Goal: Information Seeking & Learning: Learn about a topic

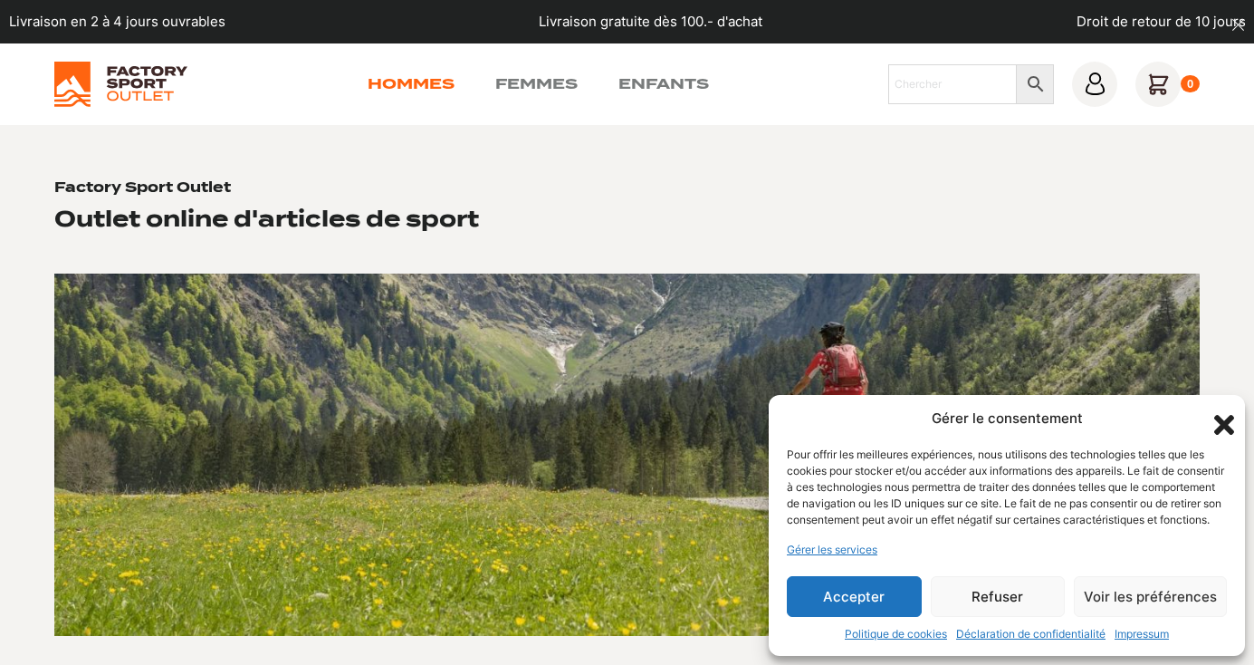
click at [434, 83] on link "Hommes" at bounding box center [411, 84] width 87 height 22
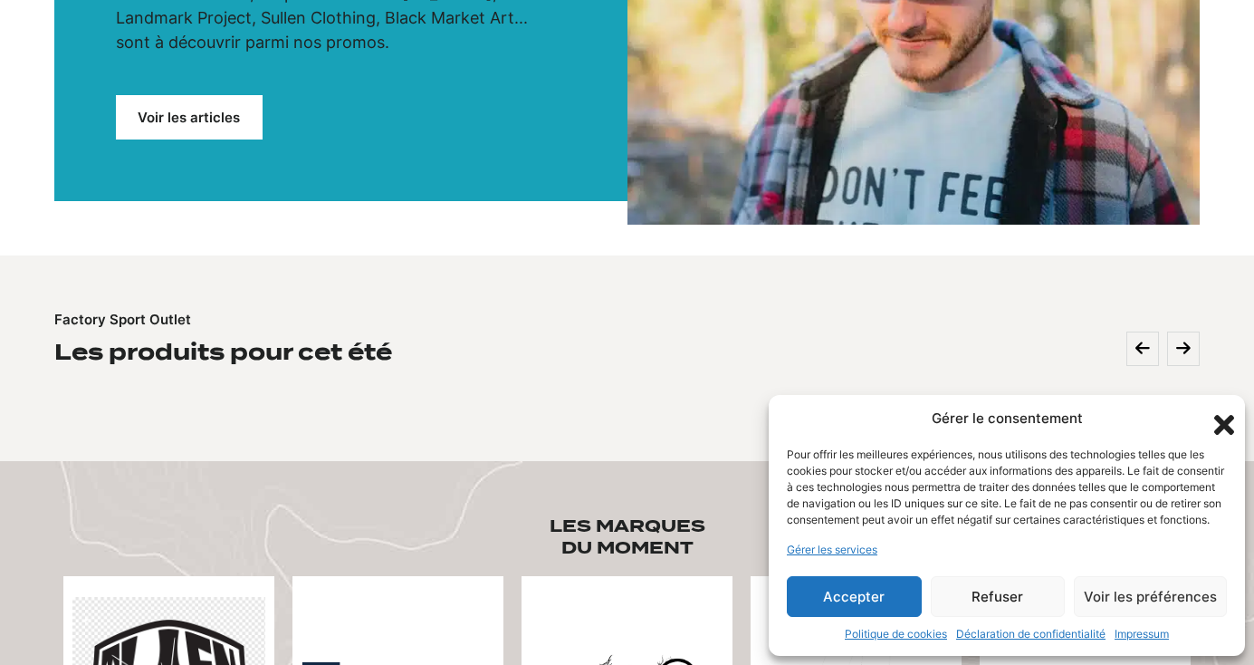
scroll to position [391, 0]
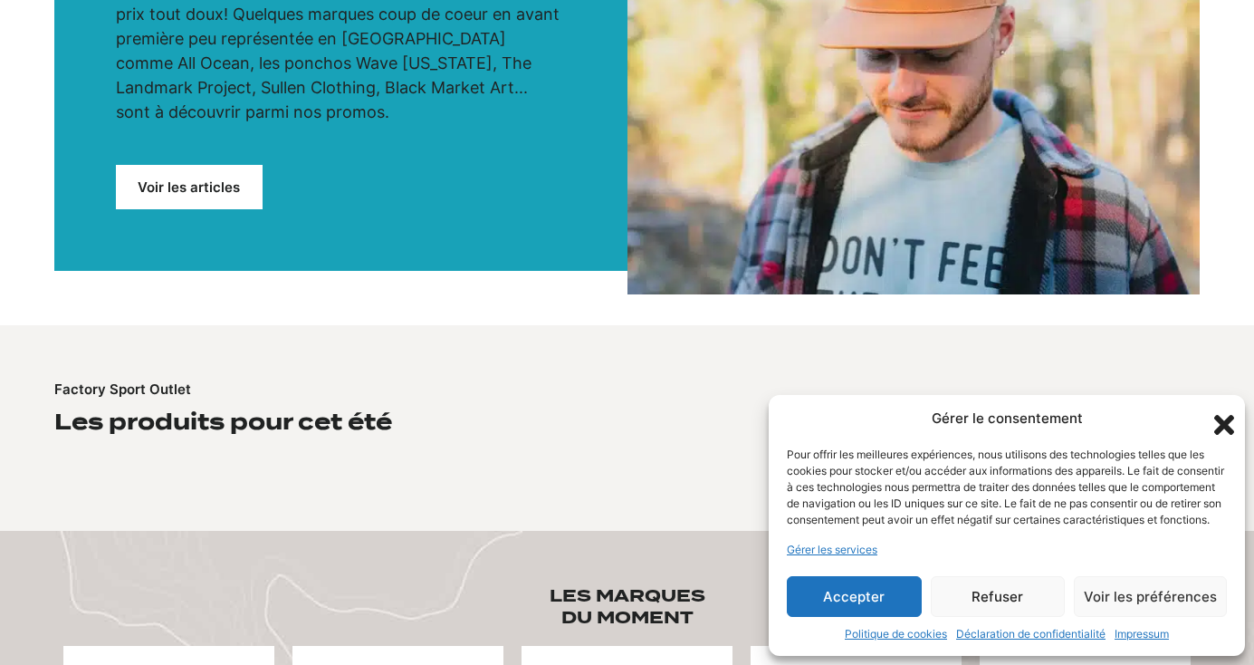
click at [210, 165] on link "Voir les articles" at bounding box center [189, 187] width 147 height 44
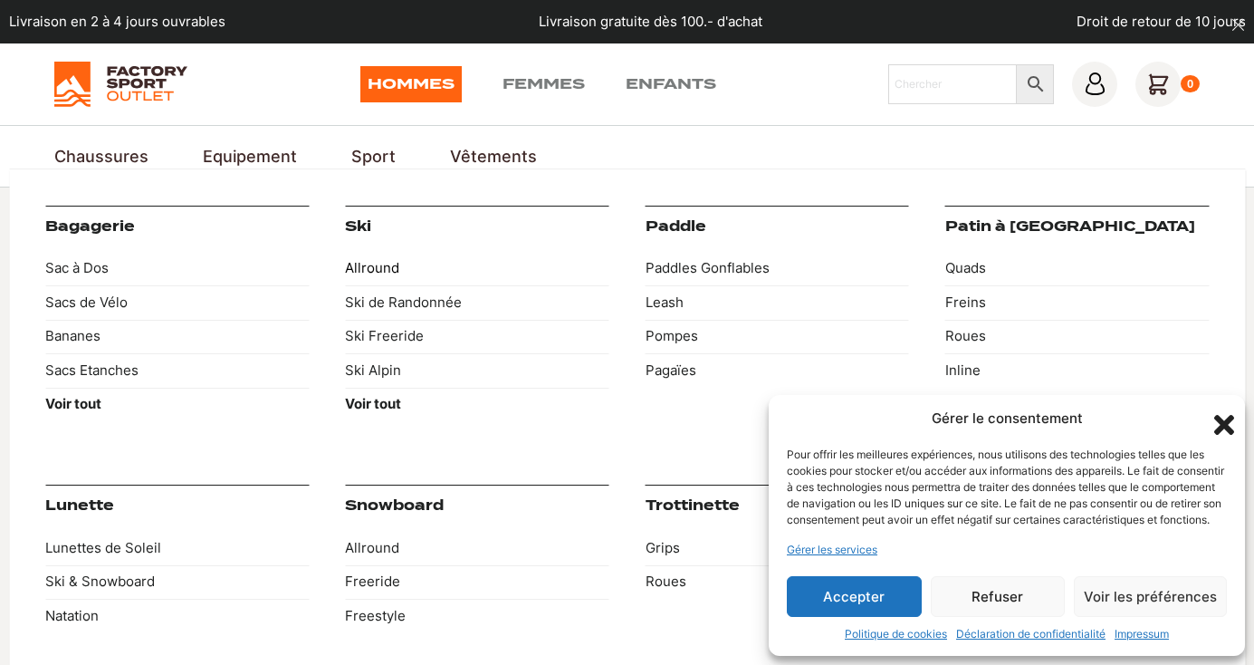
scroll to position [8, 0]
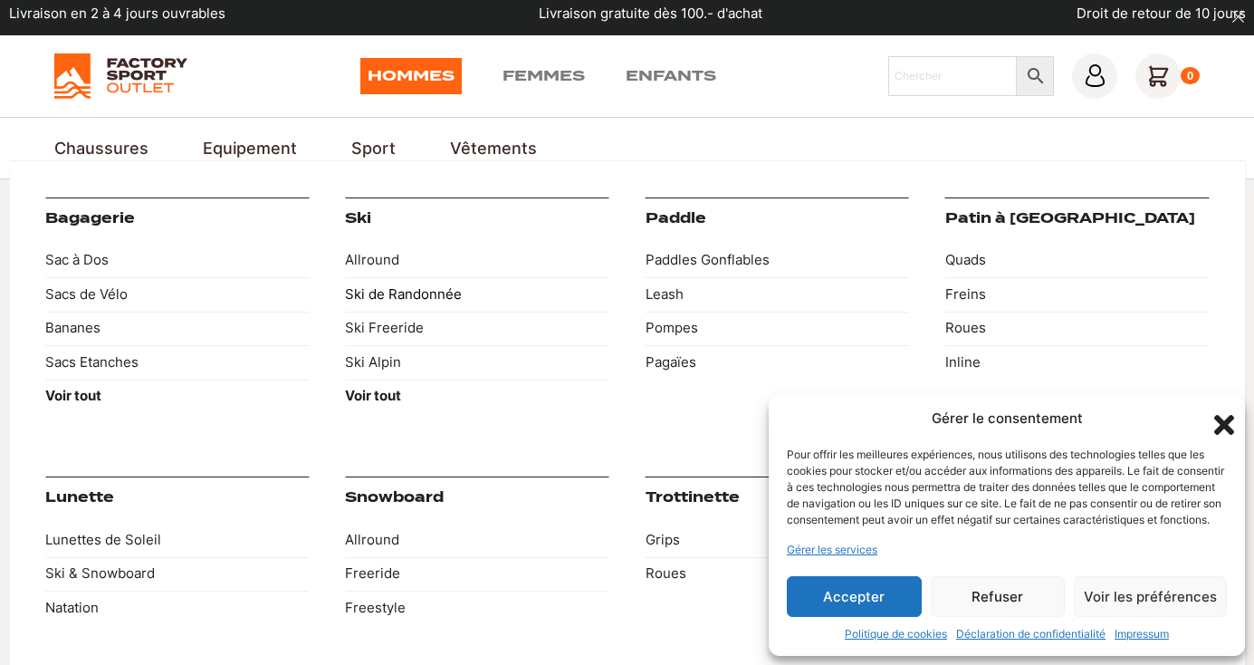
click at [407, 287] on link "Ski de Randonnée" at bounding box center [477, 294] width 264 height 34
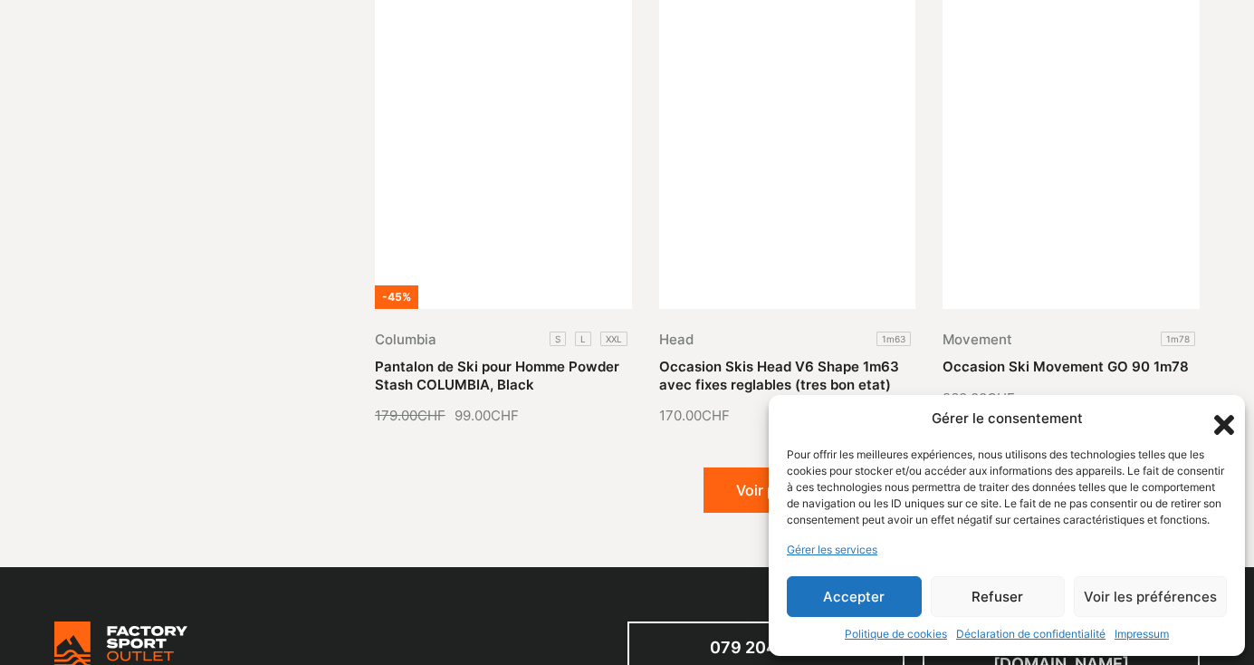
scroll to position [2152, 0]
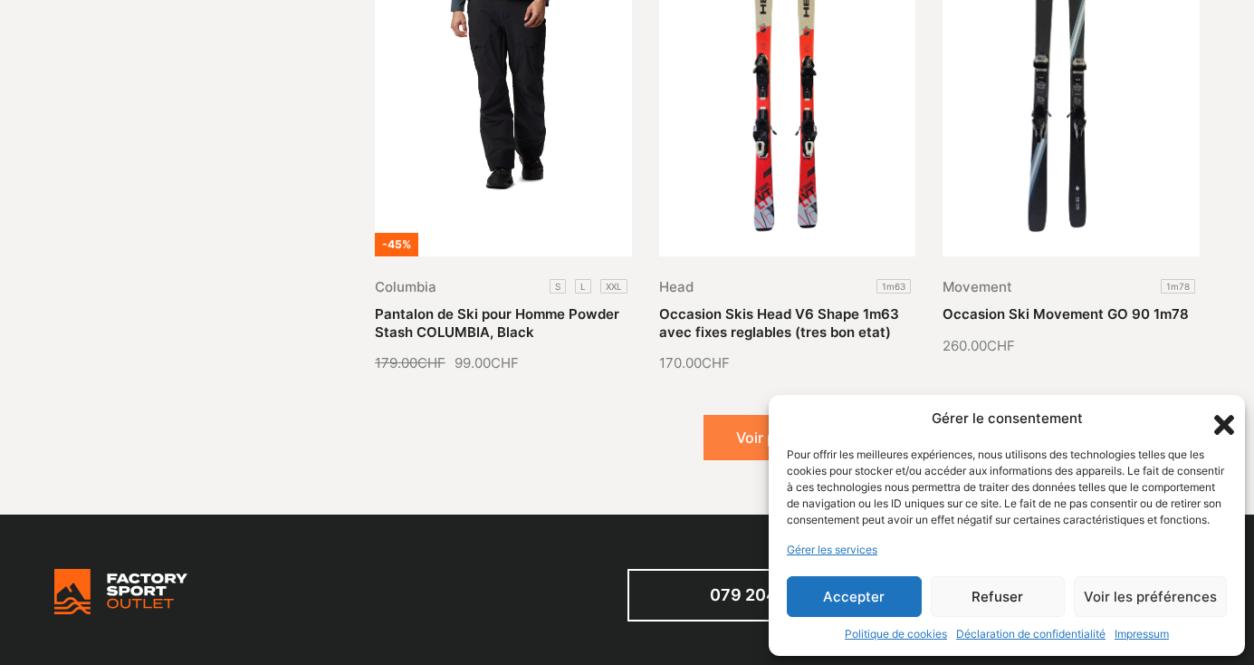
click at [742, 415] on button "Voir plus (840)" at bounding box center [788, 437] width 168 height 45
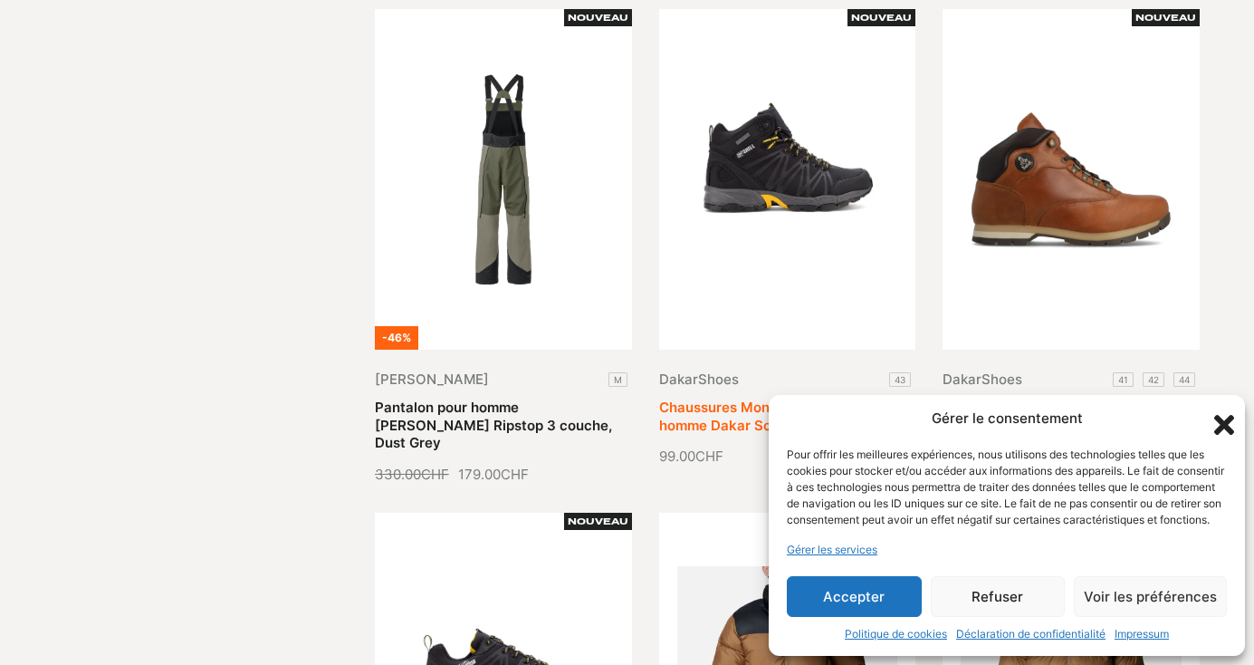
scroll to position [2539, 0]
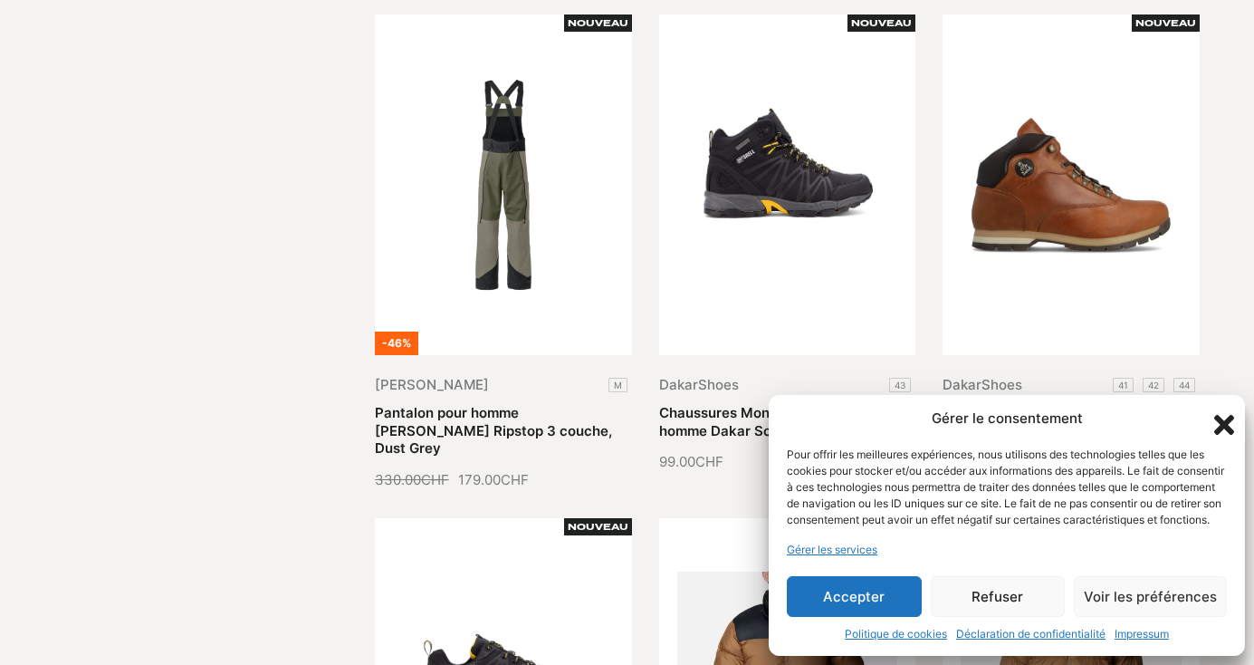
click at [1231, 409] on icon "Fermer la boîte de dialogue" at bounding box center [1224, 424] width 31 height 31
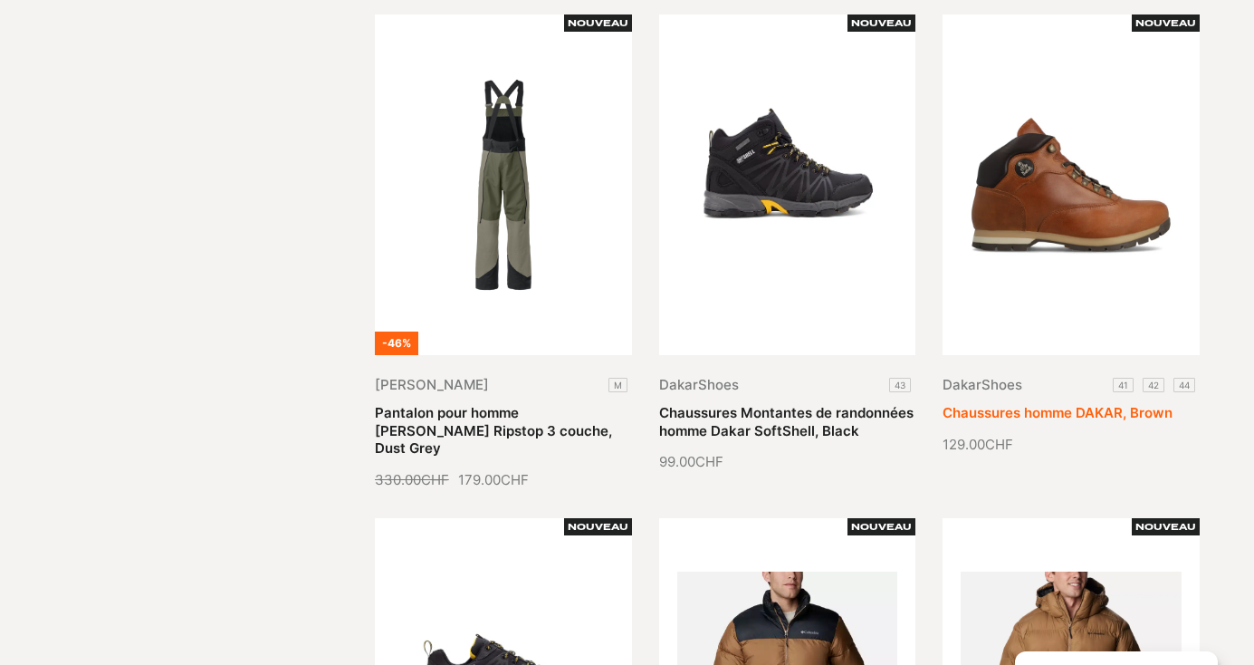
click at [1079, 404] on link "Chaussures homme DAKAR, Brown" at bounding box center [1058, 412] width 230 height 17
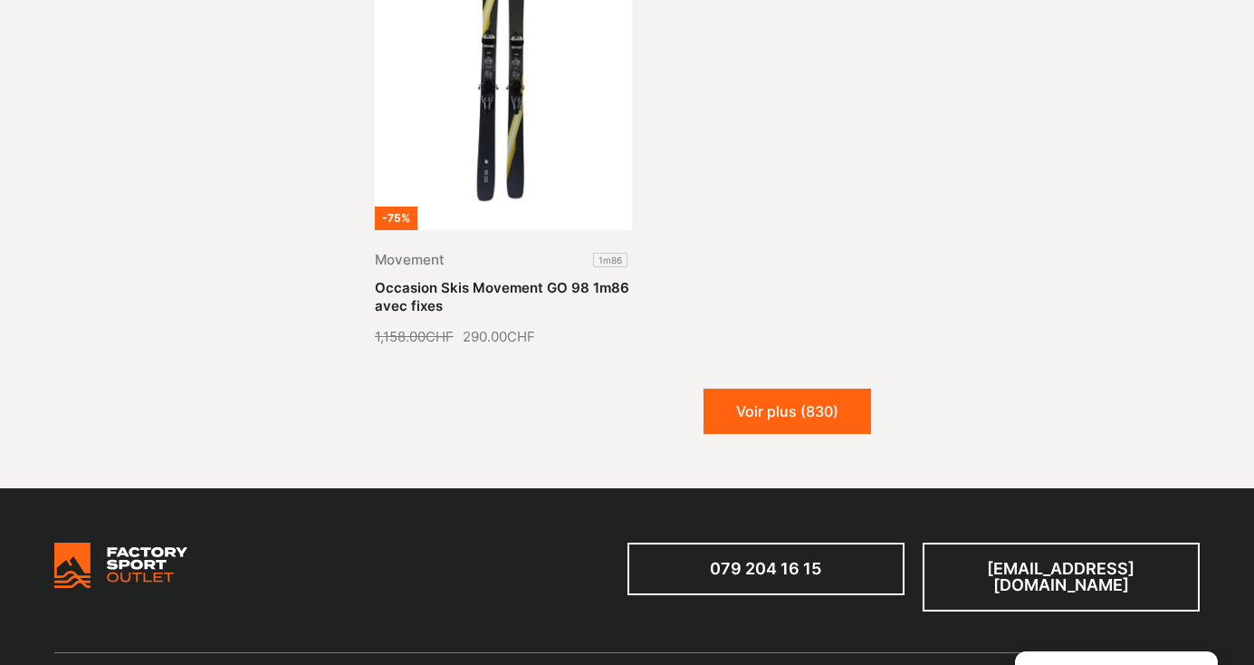
scroll to position [4193, 0]
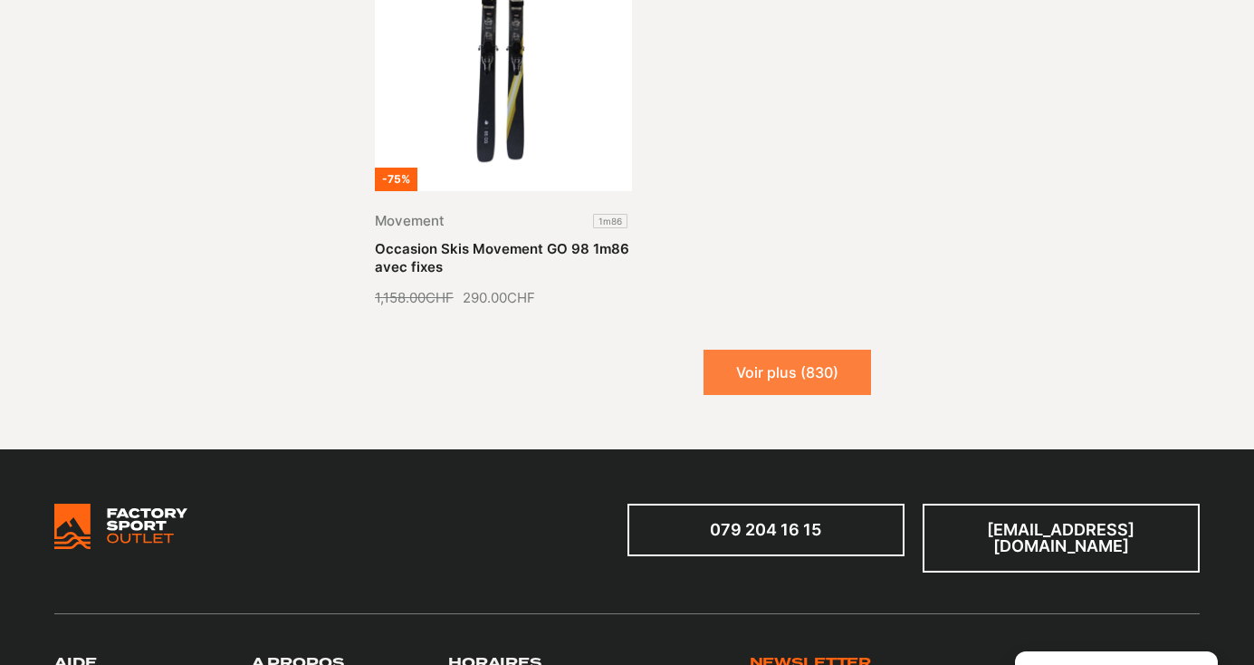
click at [820, 350] on button "Voir plus (830)" at bounding box center [788, 372] width 168 height 45
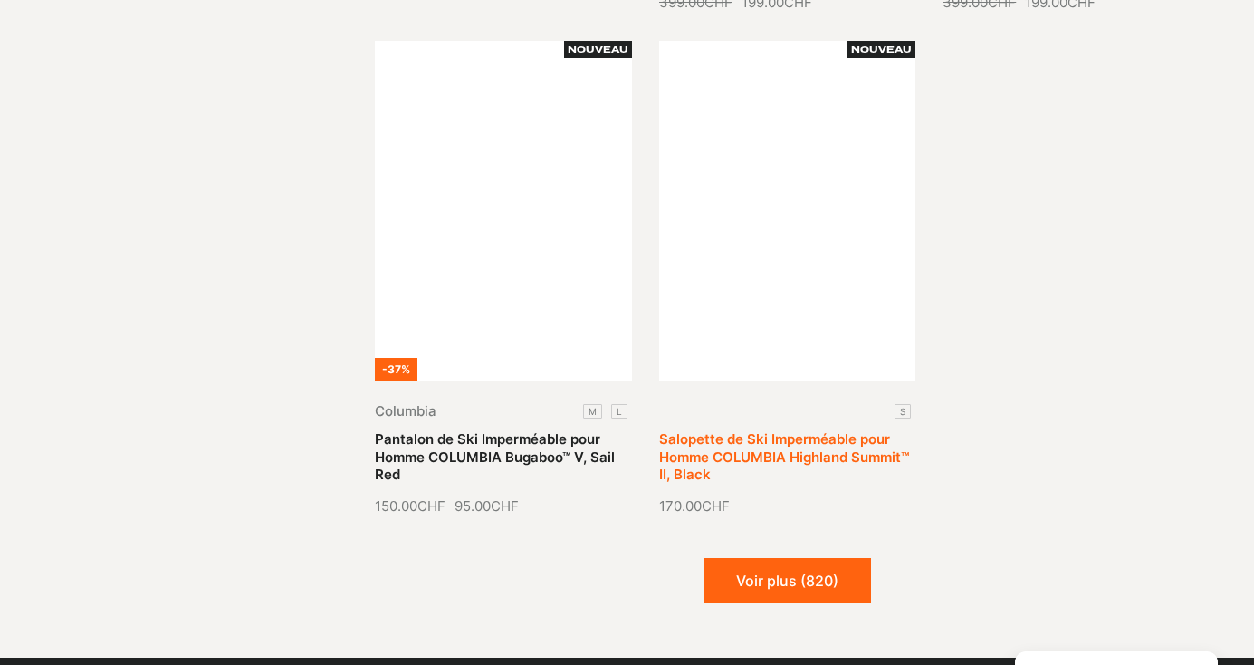
scroll to position [5495, 0]
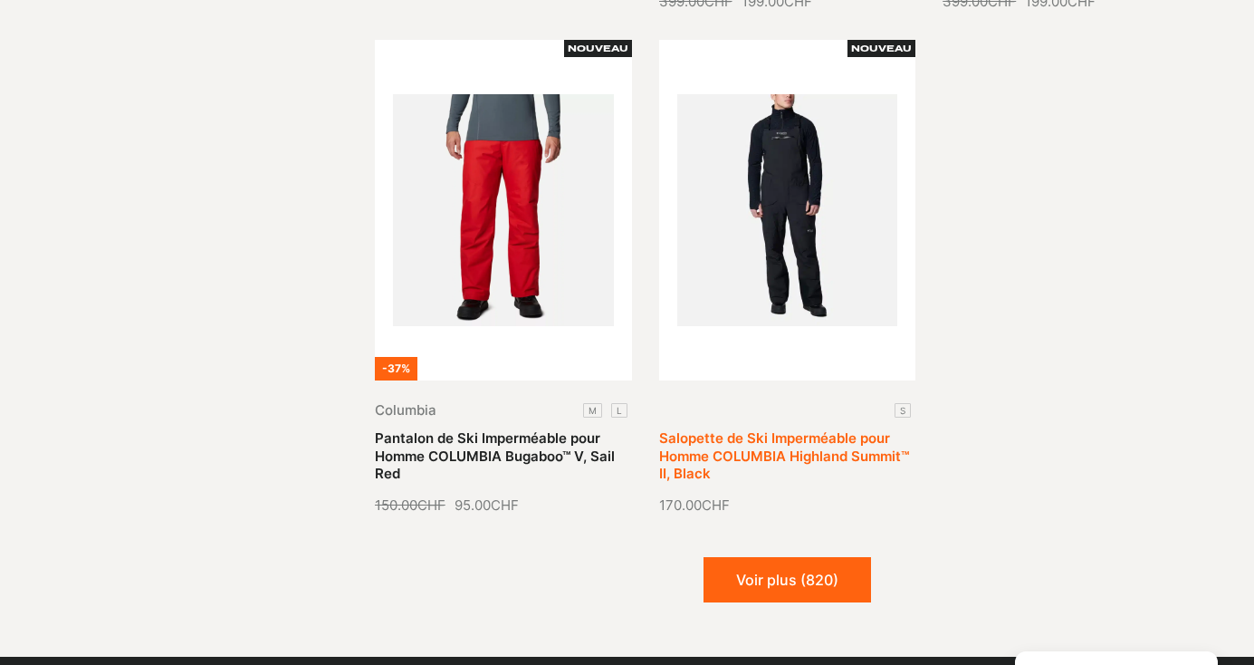
click at [814, 557] on button "Voir plus (820)" at bounding box center [788, 579] width 168 height 45
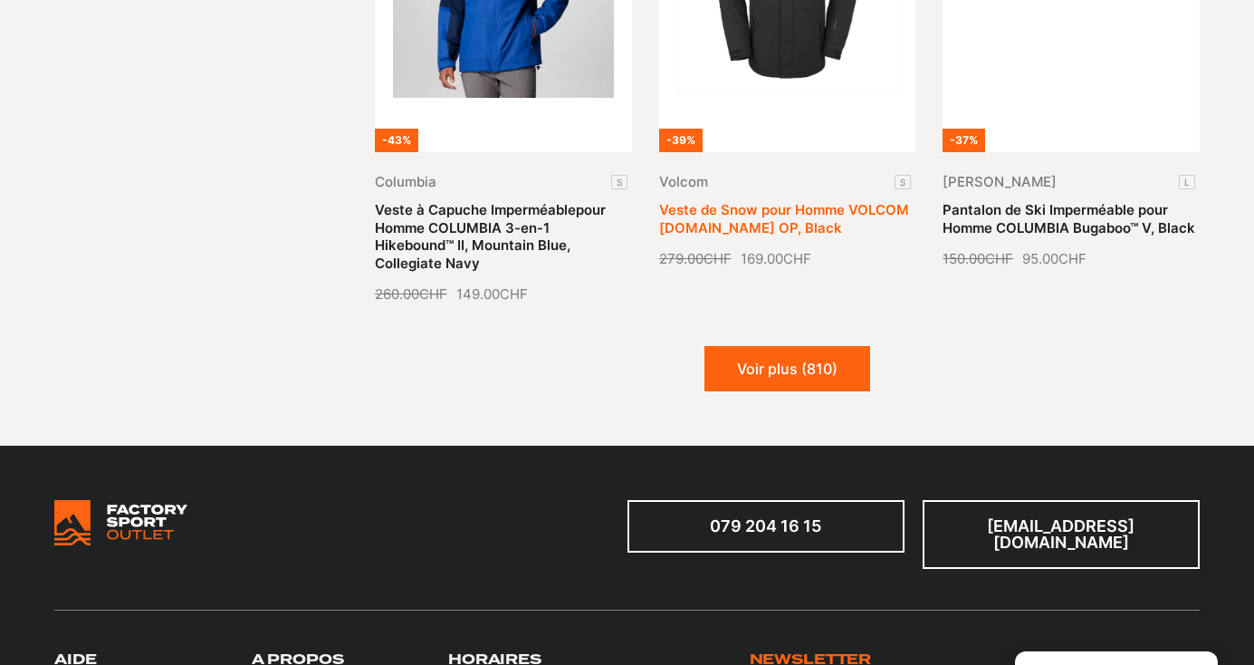
scroll to position [7249, 0]
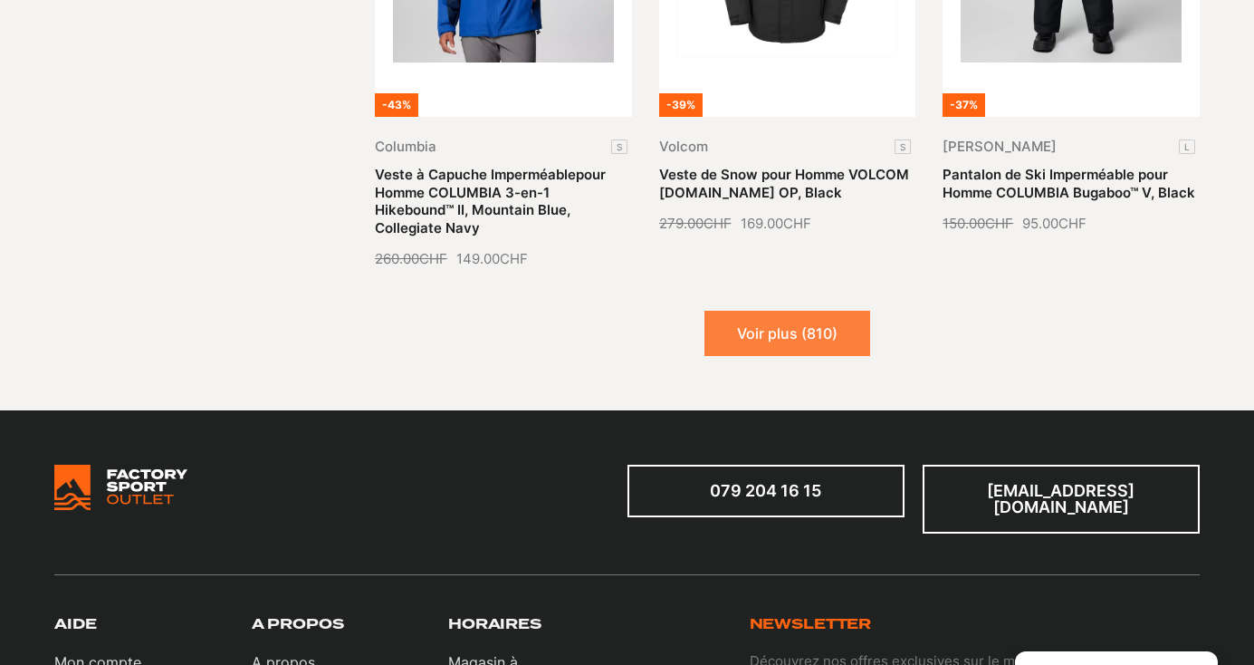
click at [788, 311] on button "Voir plus (810)" at bounding box center [788, 333] width 166 height 45
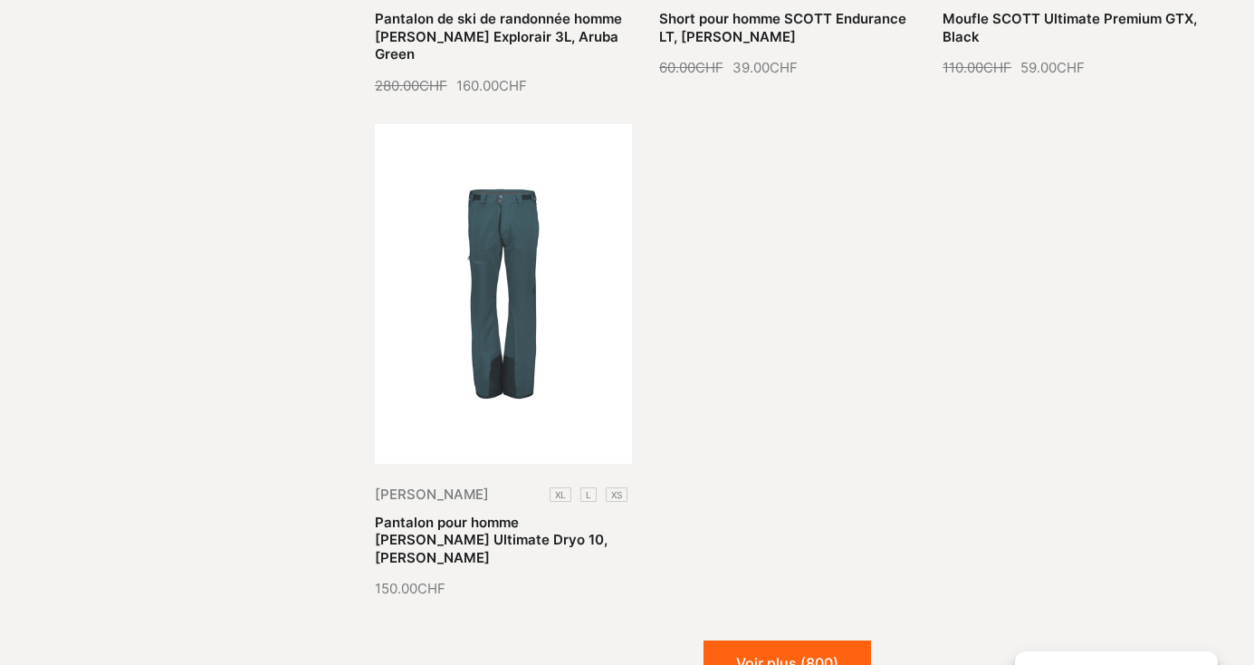
scroll to position [8928, 0]
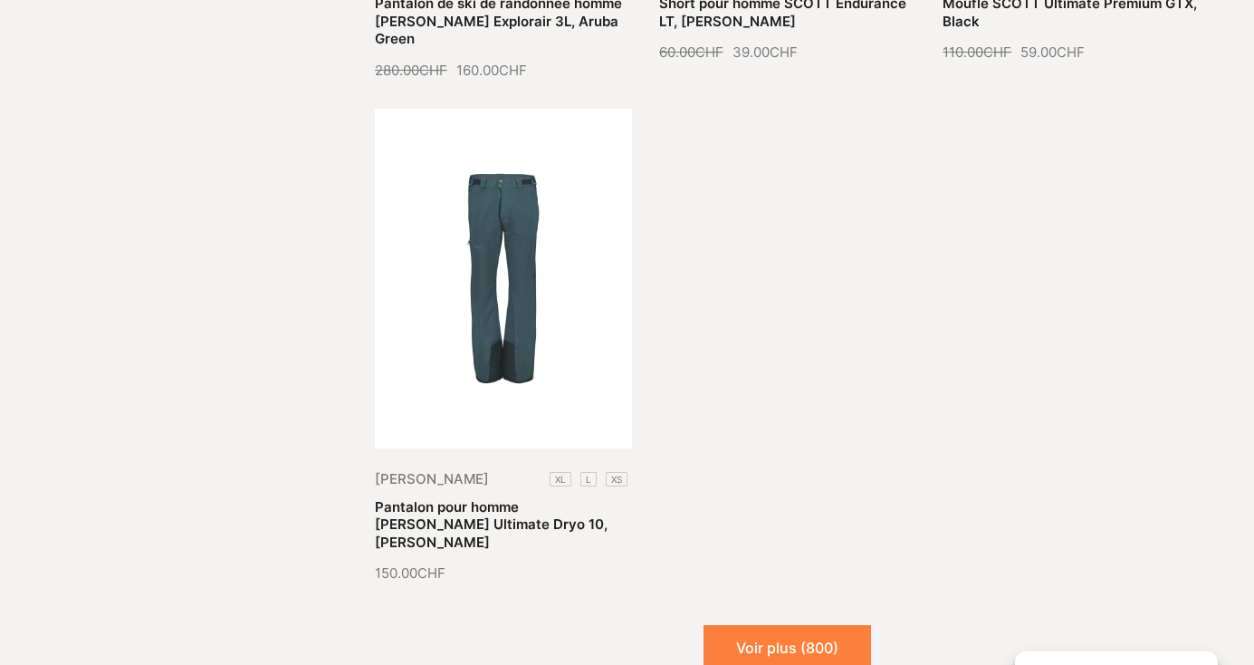
click at [818, 625] on button "Voir plus (800)" at bounding box center [788, 647] width 168 height 45
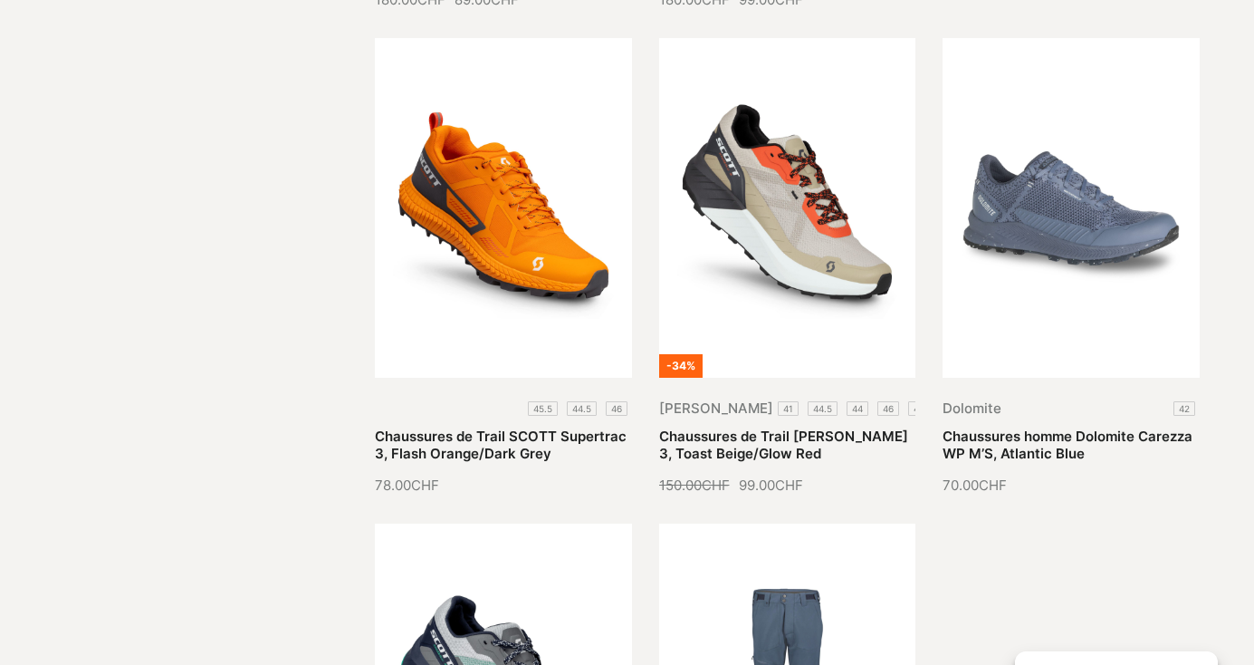
scroll to position [9806, 0]
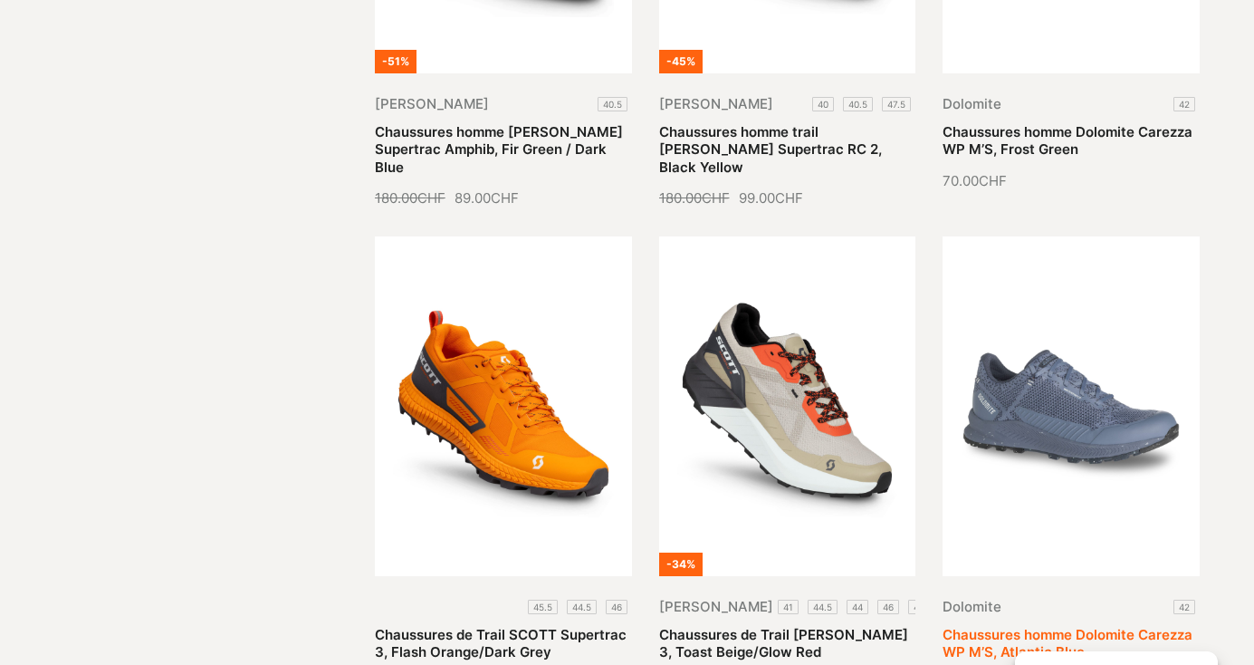
click at [1098, 626] on link "Chaussures homme Dolomite Carezza WP M’S, Atlantic Blue" at bounding box center [1068, 643] width 250 height 35
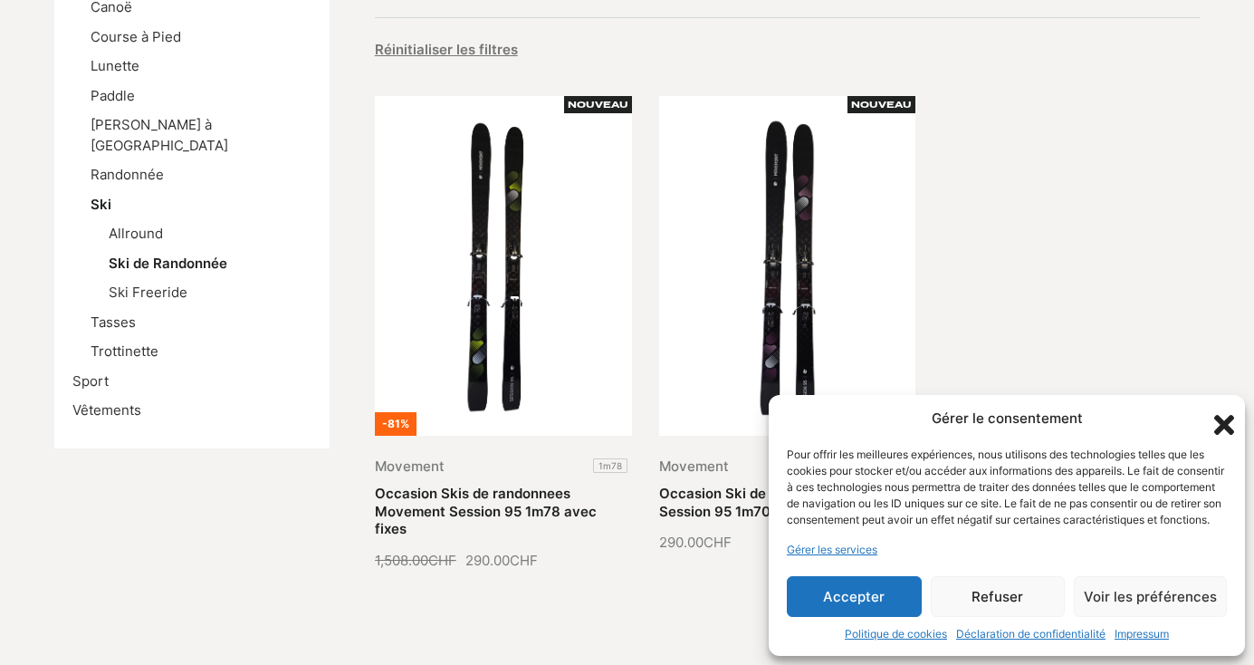
scroll to position [405, 0]
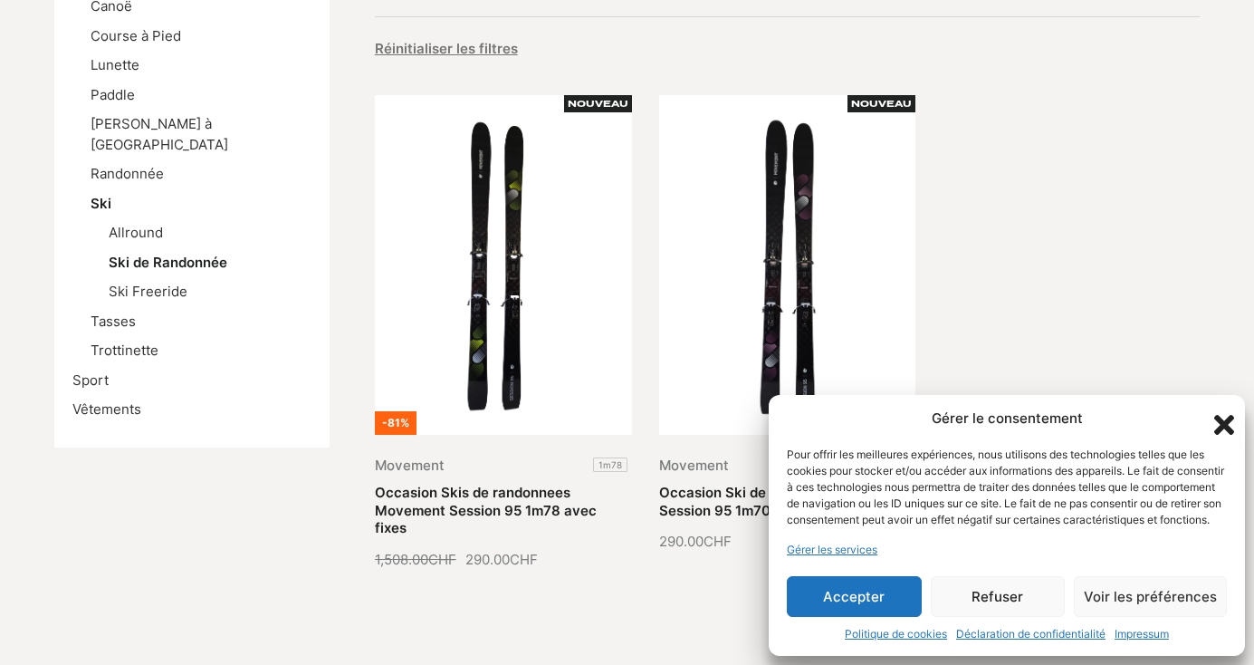
click at [1228, 409] on icon "Fermer la boîte de dialogue" at bounding box center [1224, 424] width 31 height 31
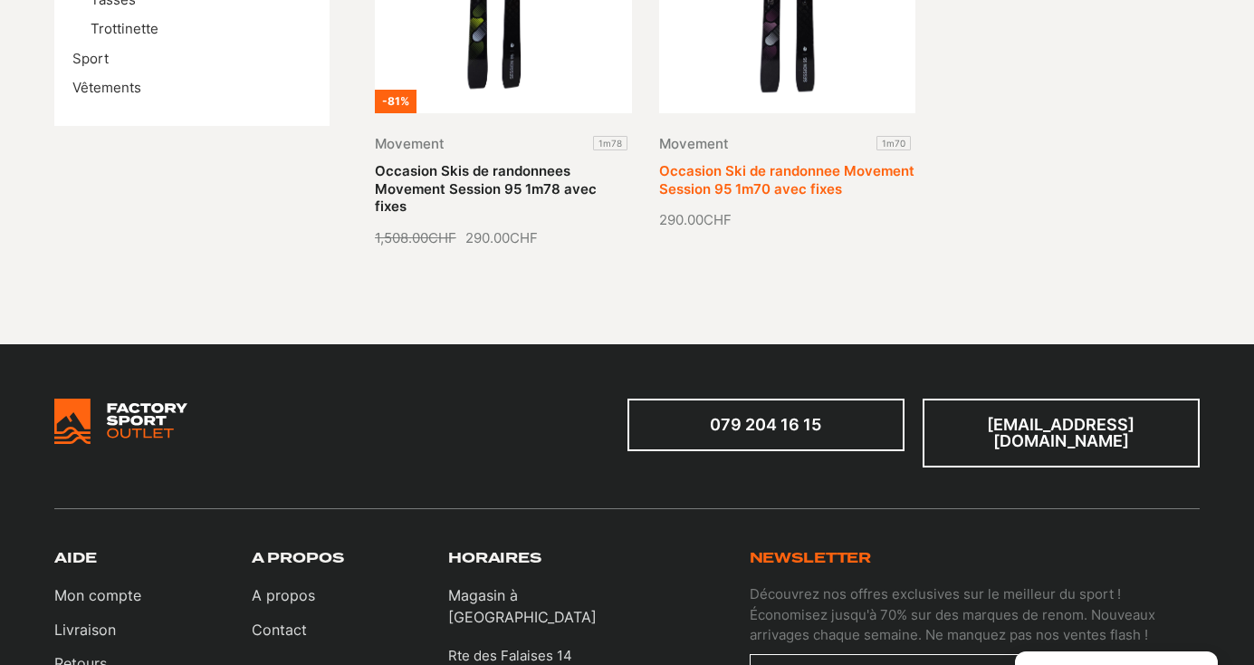
scroll to position [331, 0]
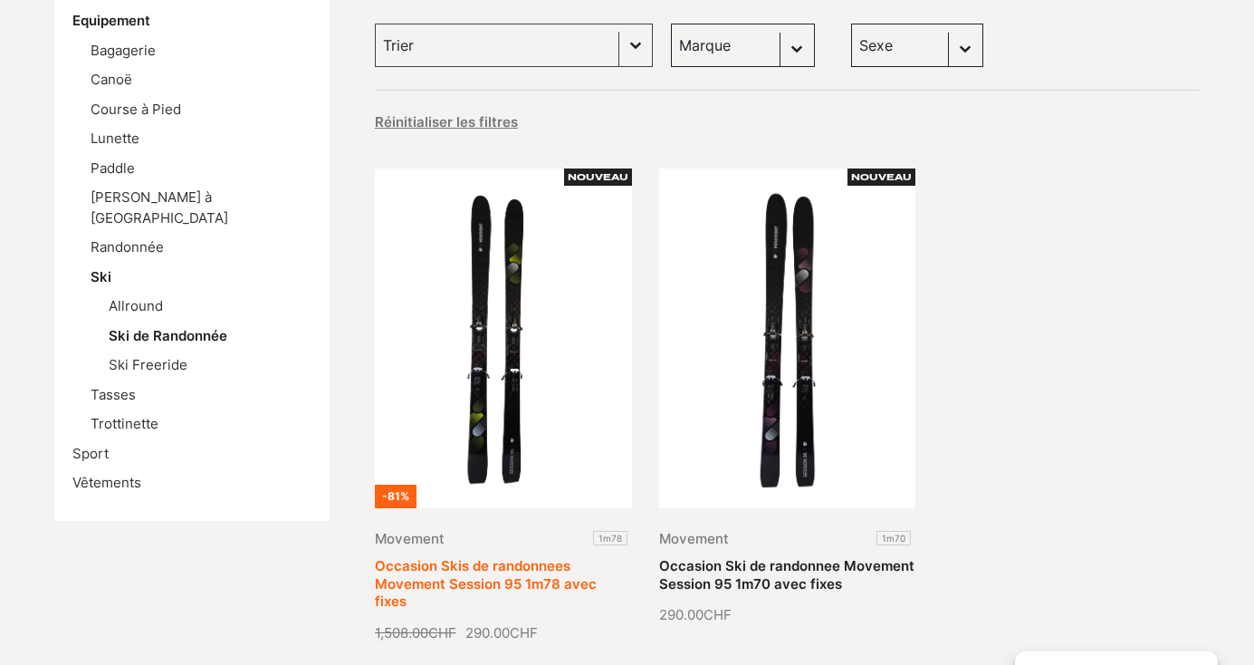
click at [476, 557] on link "Occasion Skis de randonnees Movement Session 95 1m78 avec fixes" at bounding box center [486, 583] width 222 height 53
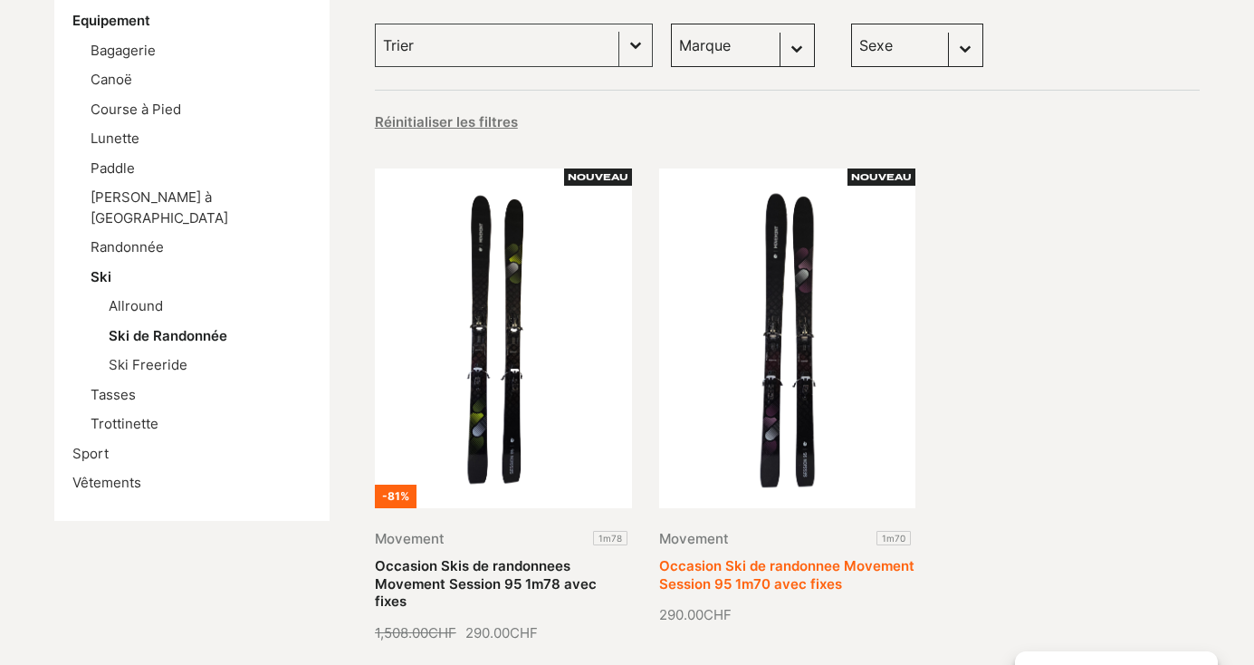
click at [798, 557] on link "Occasion Ski de randonnee Movement Session 95 1m70 avec fixes" at bounding box center [786, 574] width 255 height 35
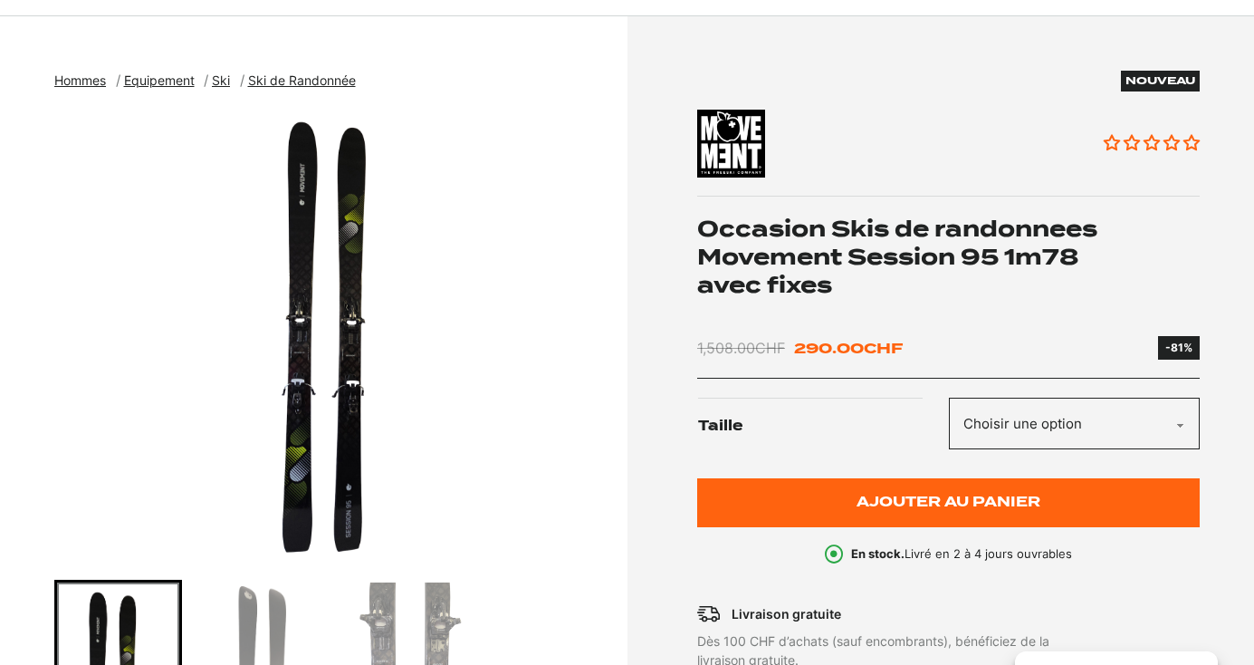
scroll to position [169, 0]
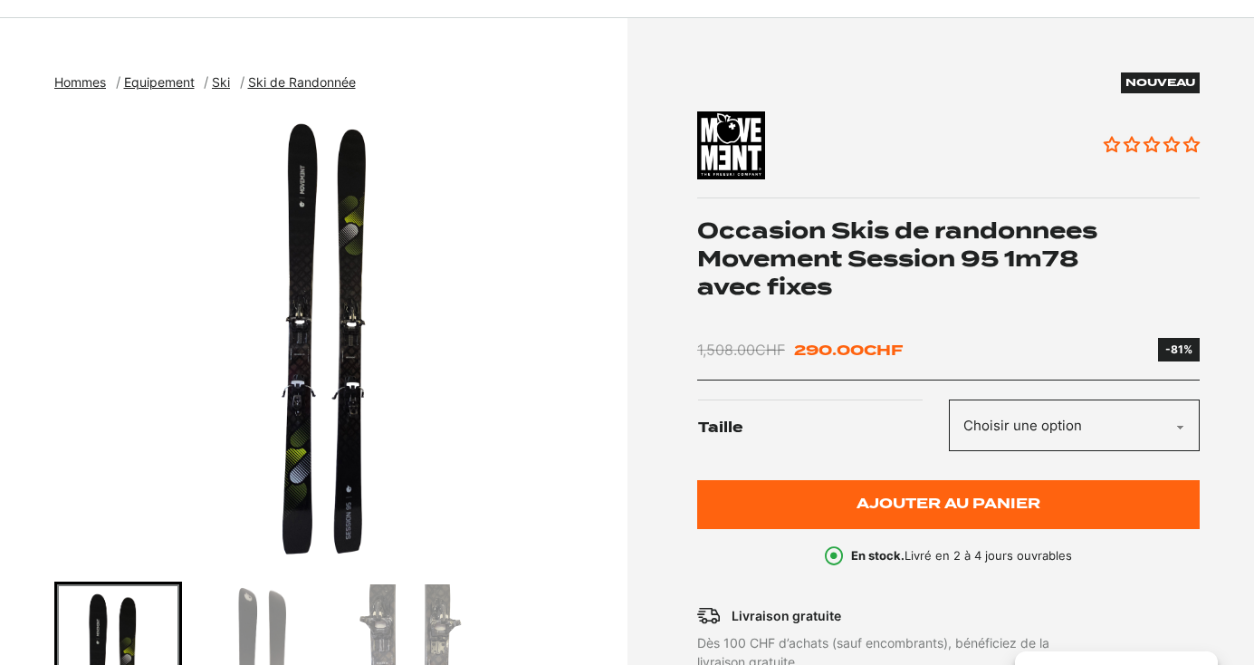
click at [343, 372] on img "1 of 3" at bounding box center [336, 336] width 564 height 453
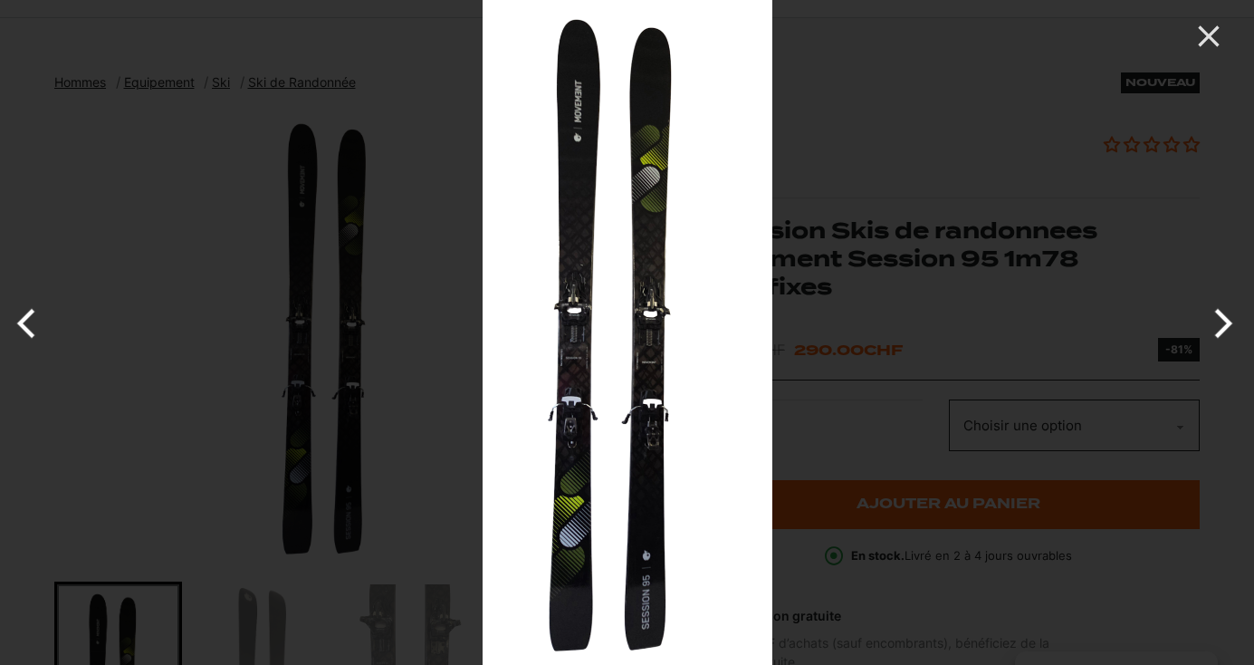
click at [1226, 328] on button "Next" at bounding box center [1220, 323] width 68 height 91
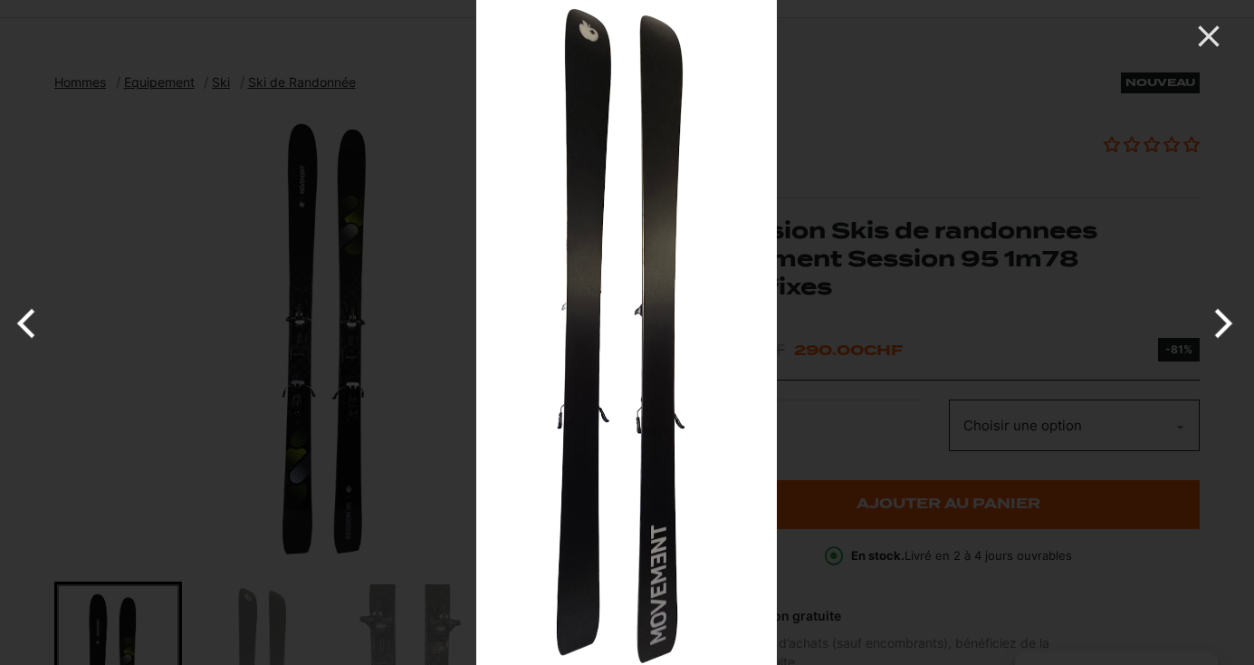
click at [1226, 328] on button "Next" at bounding box center [1220, 323] width 68 height 91
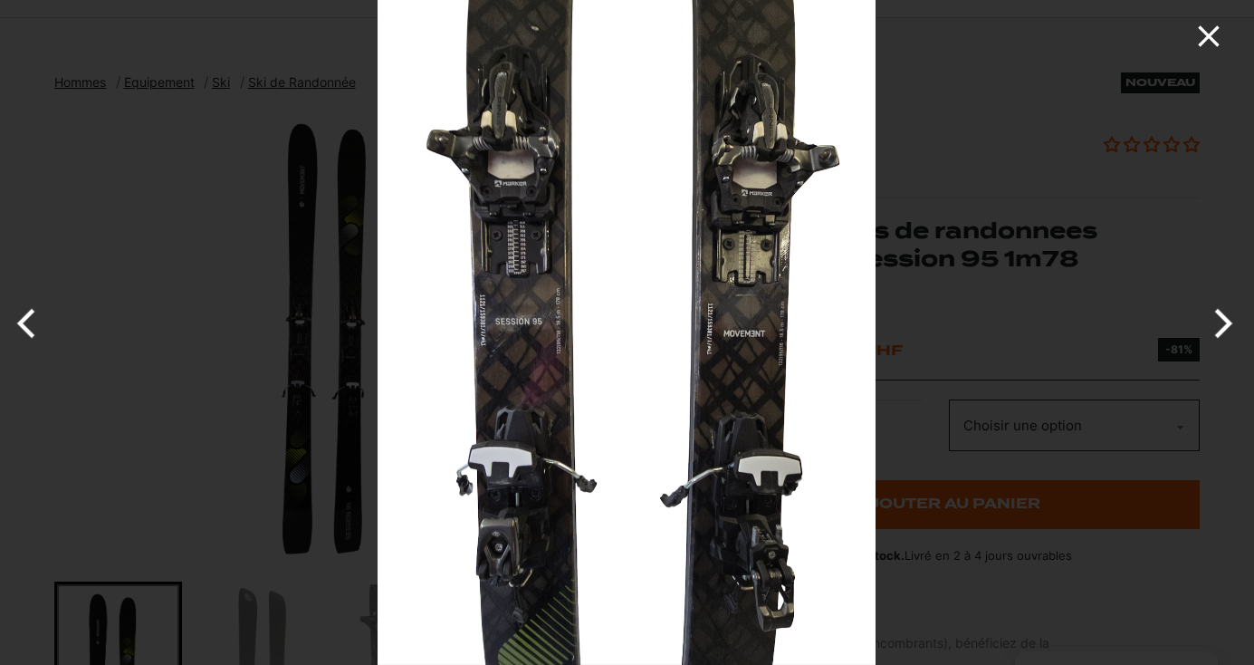
click at [1209, 40] on icon "Close" at bounding box center [1209, 36] width 36 height 36
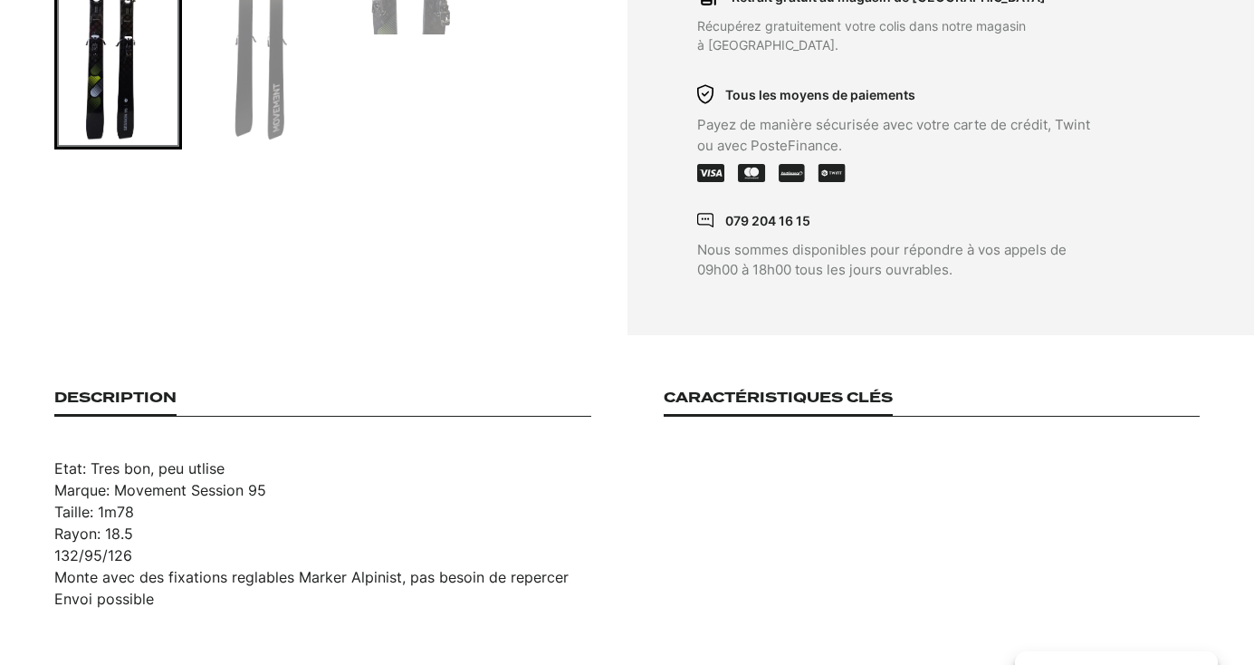
scroll to position [539, 0]
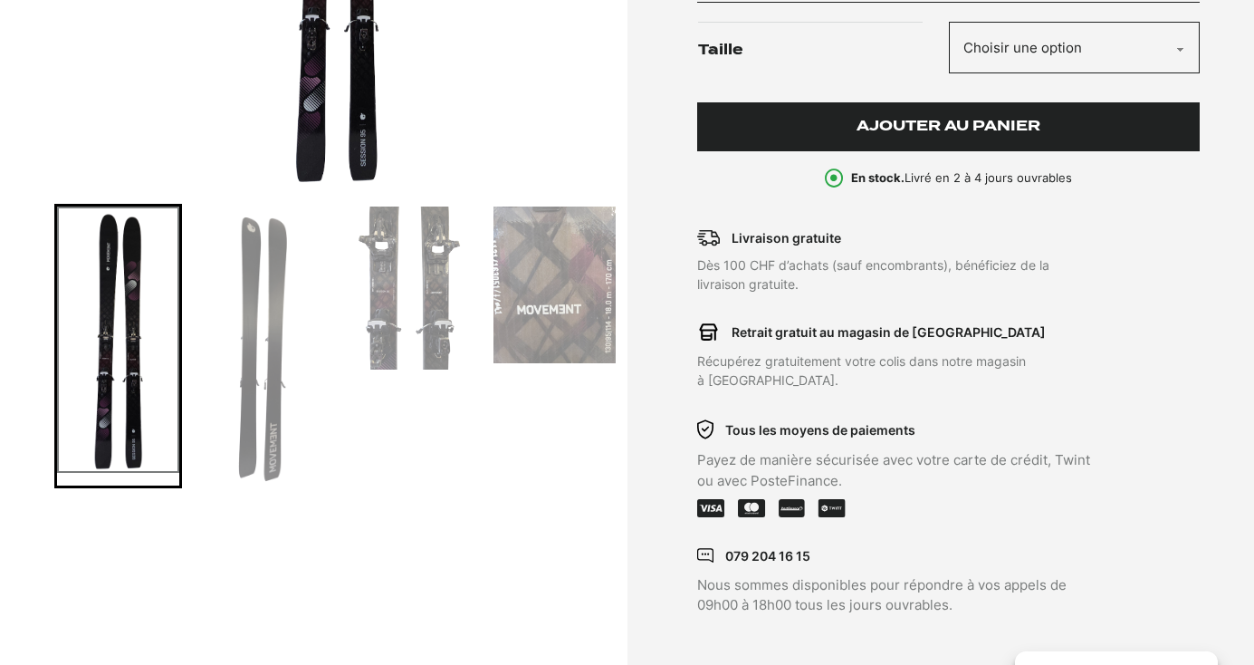
scroll to position [549, 0]
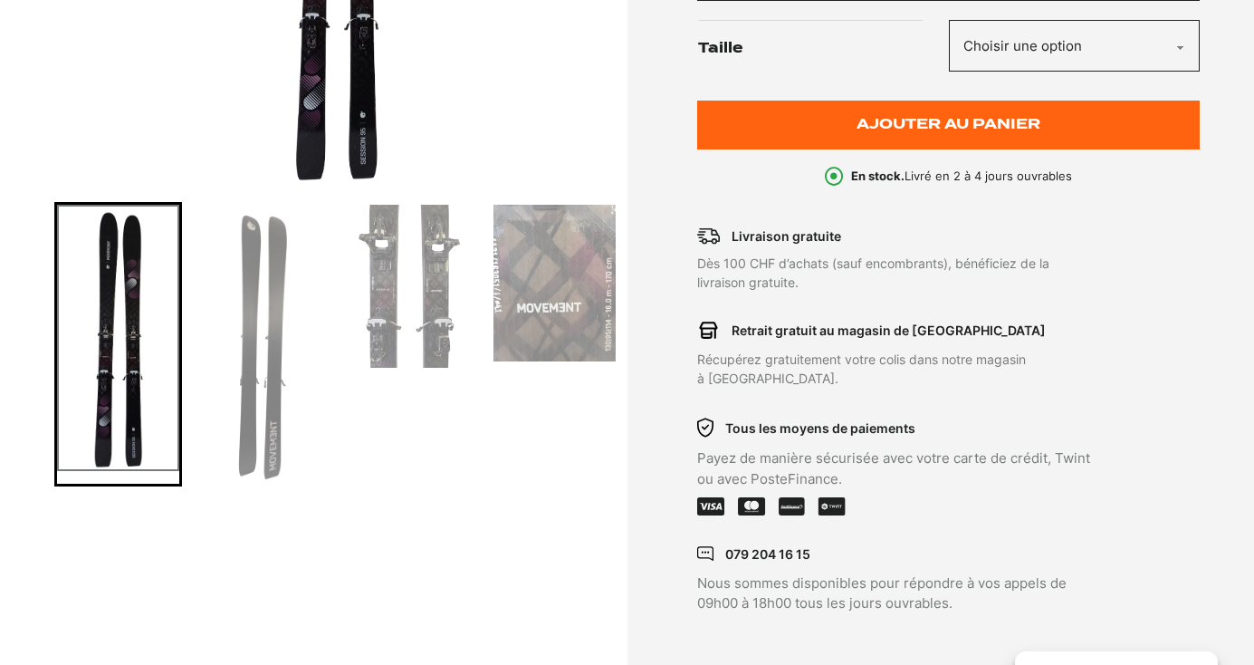
click at [412, 280] on img "Go to slide 3" at bounding box center [409, 286] width 122 height 163
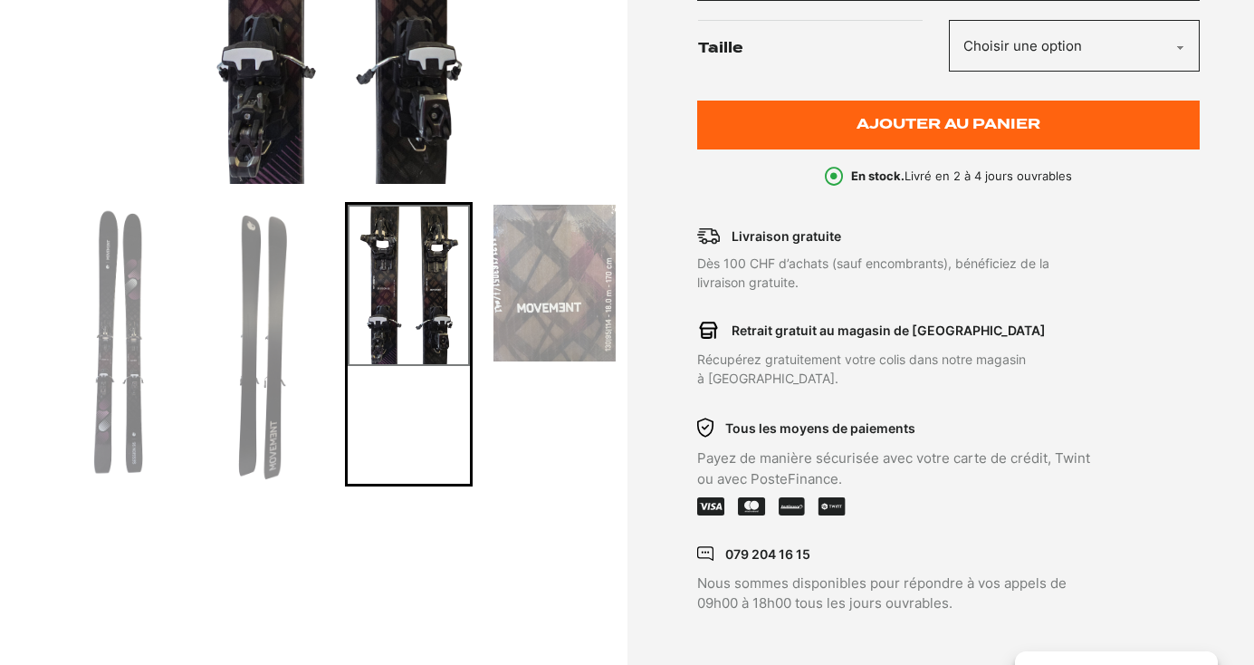
click at [571, 296] on img "Go to slide 4" at bounding box center [555, 283] width 122 height 157
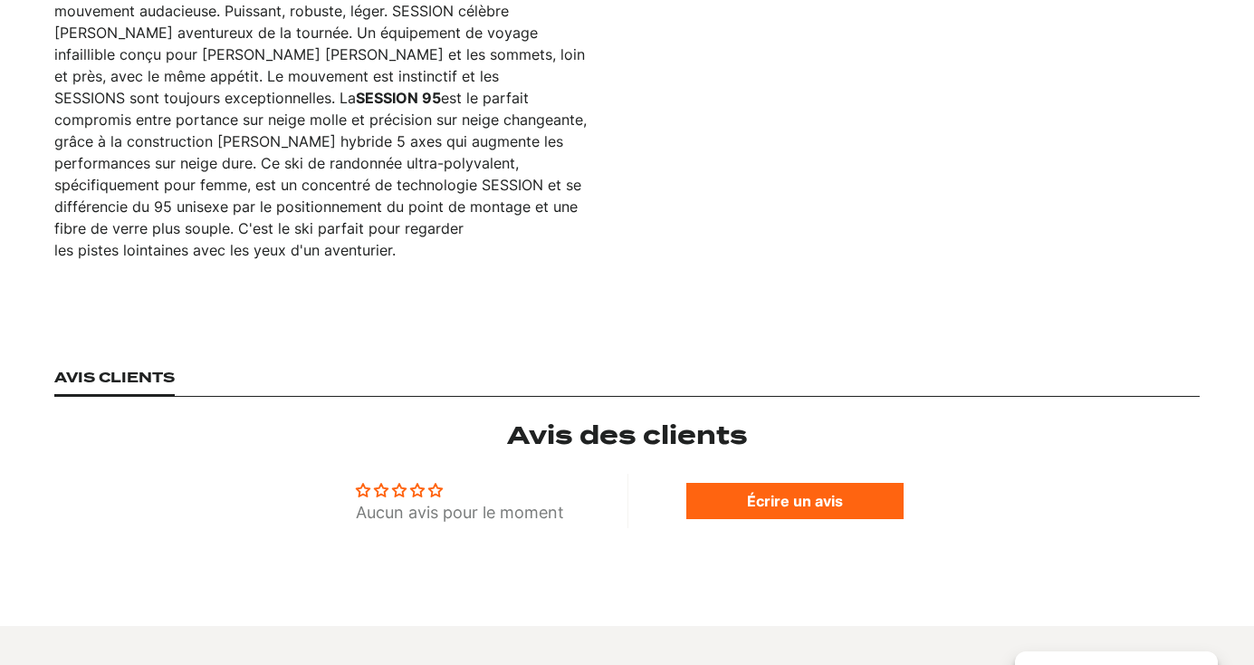
scroll to position [1527, 0]
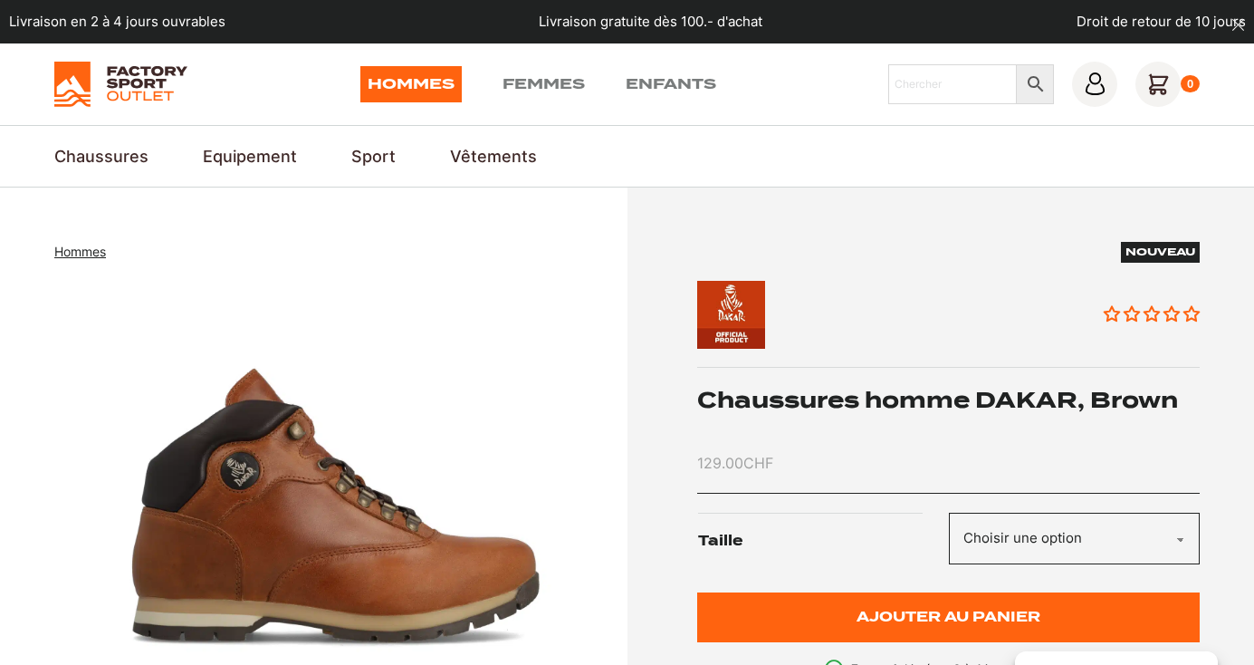
click at [403, 542] on img "1 of 4" at bounding box center [336, 505] width 564 height 453
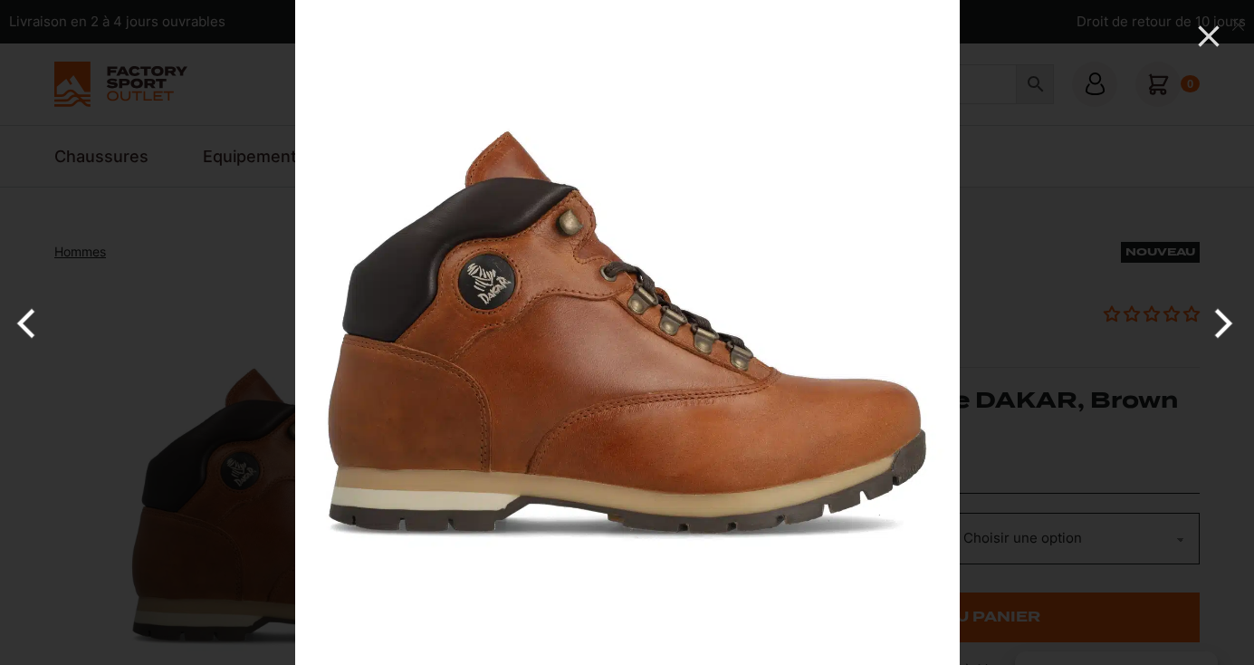
click at [1217, 322] on button "Next" at bounding box center [1220, 323] width 68 height 91
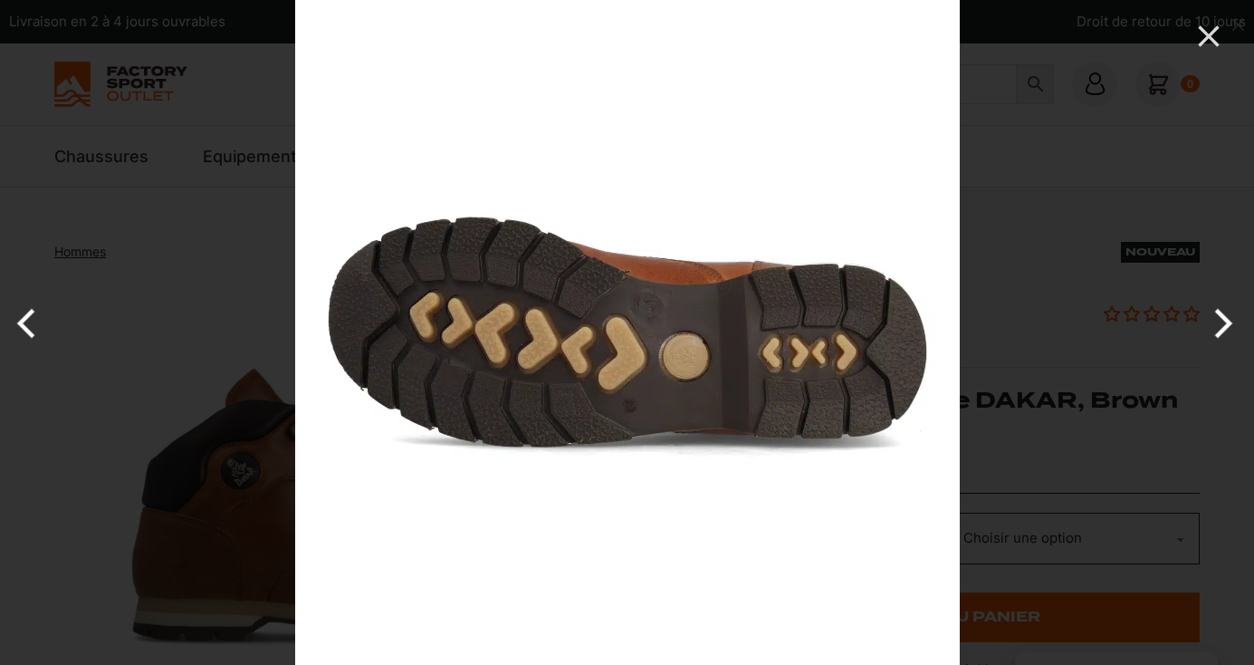
click at [1217, 322] on button "Next" at bounding box center [1220, 323] width 68 height 91
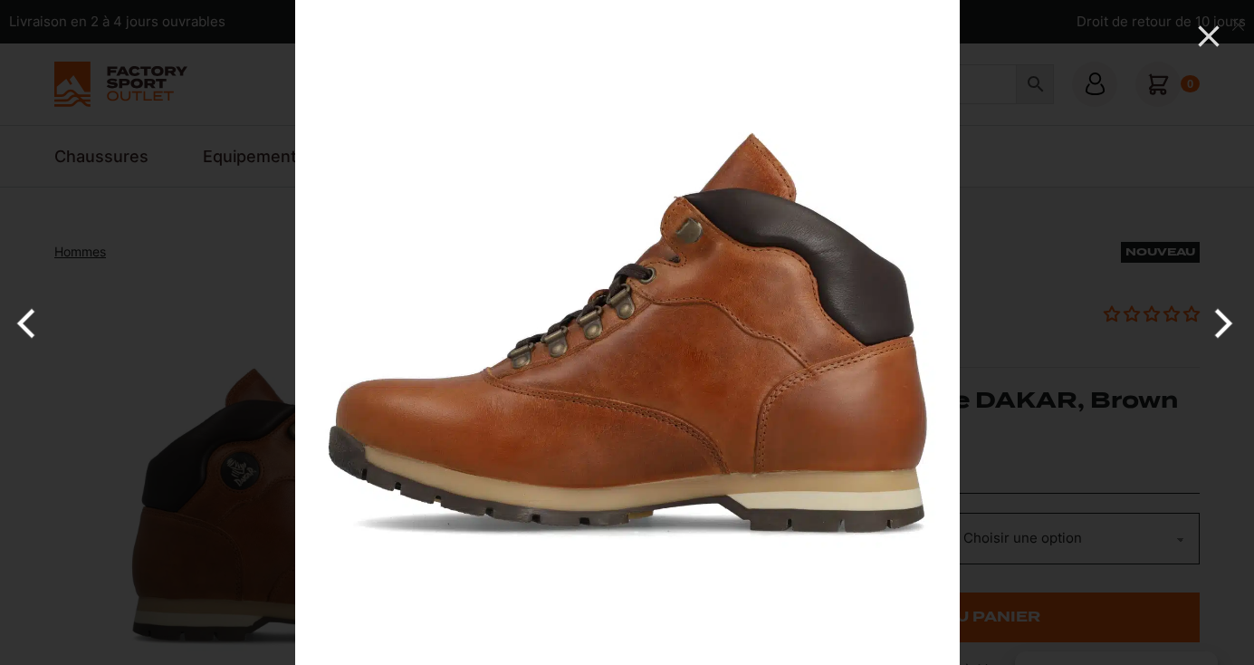
click at [1217, 322] on button "Next" at bounding box center [1220, 323] width 68 height 91
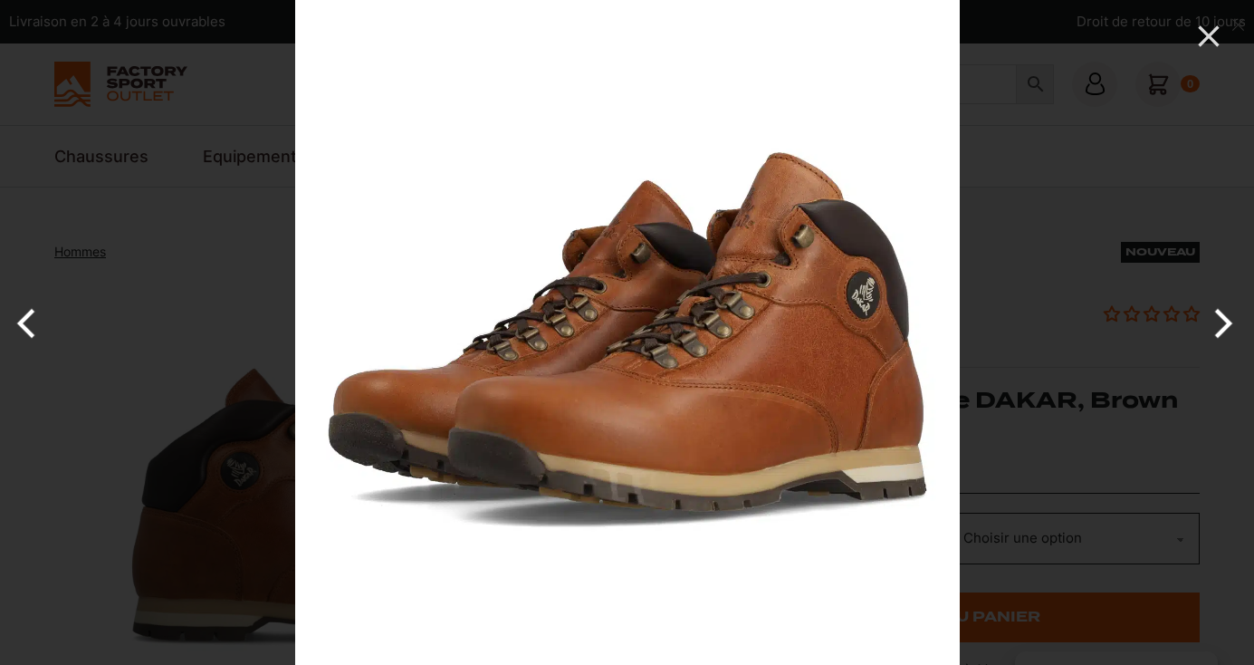
click at [1217, 322] on button "Next" at bounding box center [1220, 323] width 68 height 91
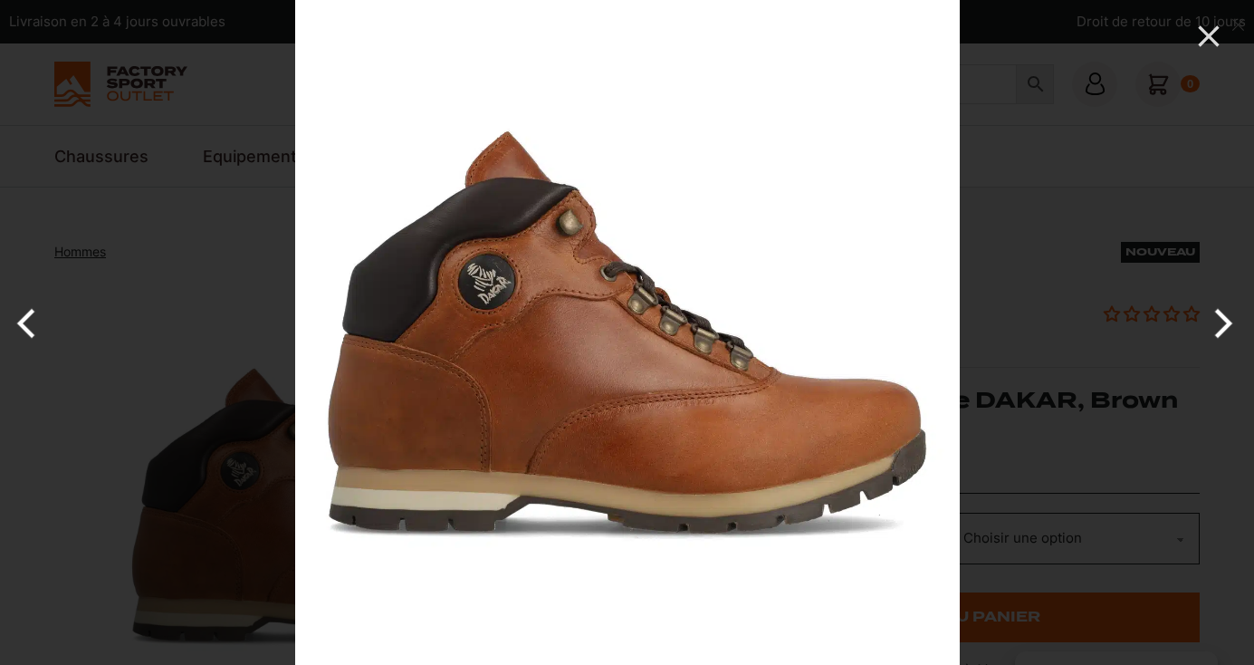
click at [1217, 322] on button "Next" at bounding box center [1220, 323] width 68 height 91
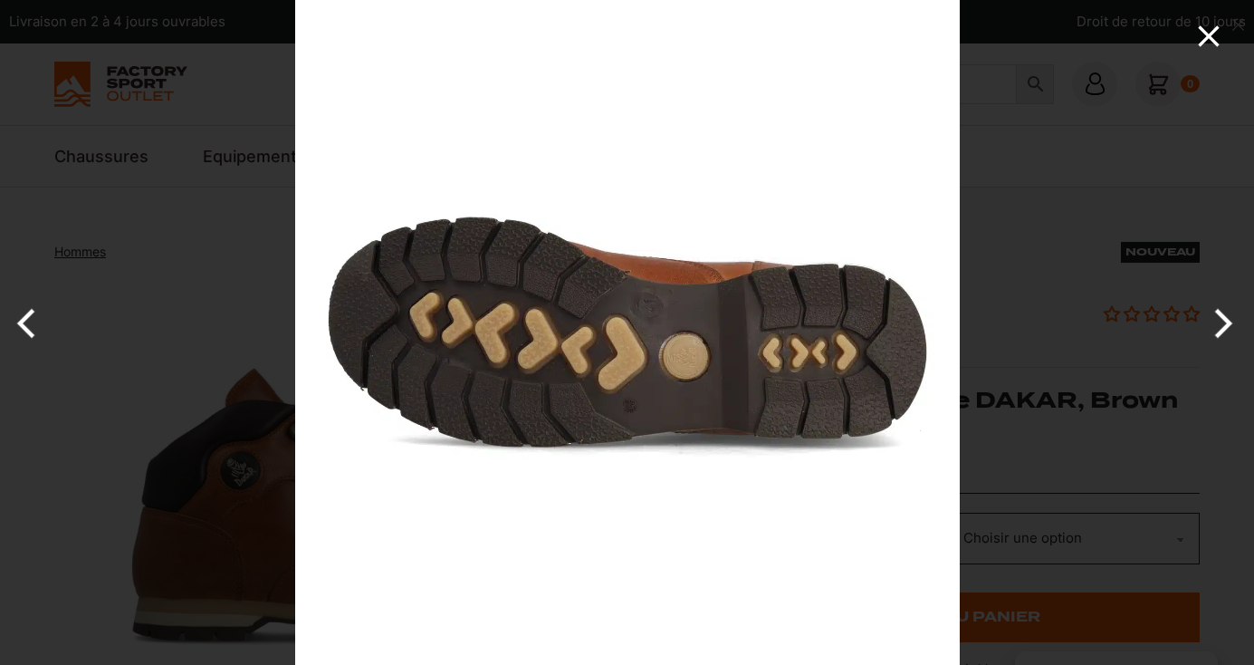
click at [1202, 33] on icon "Close" at bounding box center [1209, 36] width 36 height 36
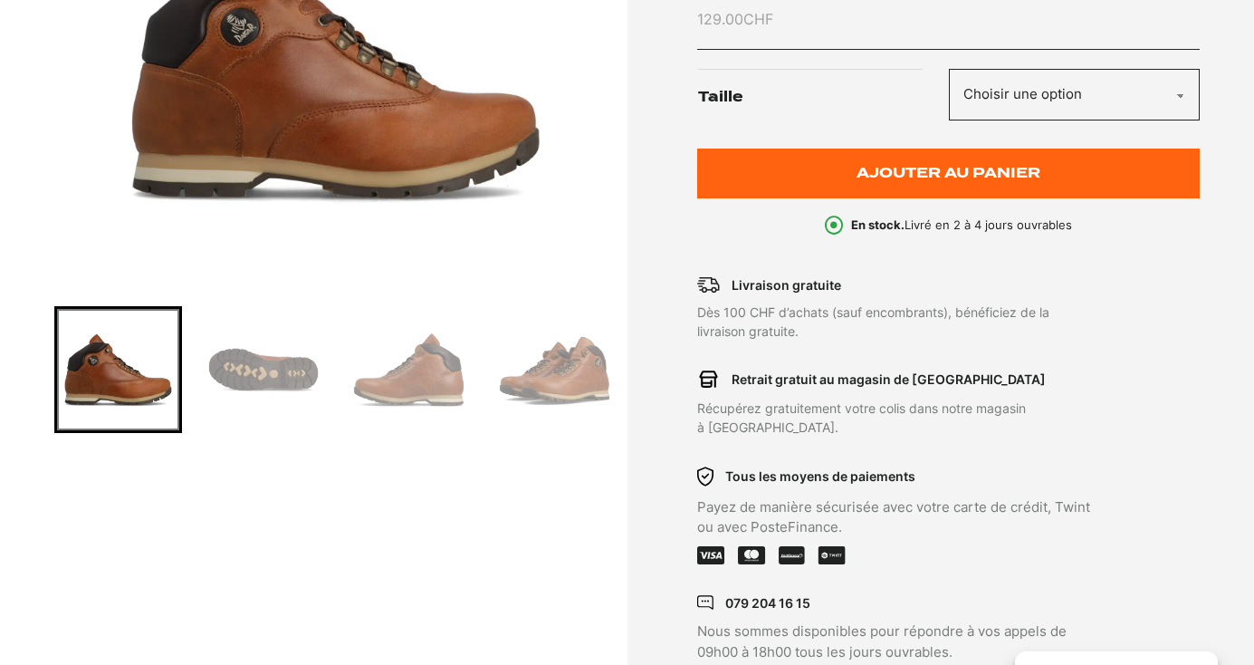
scroll to position [445, 0]
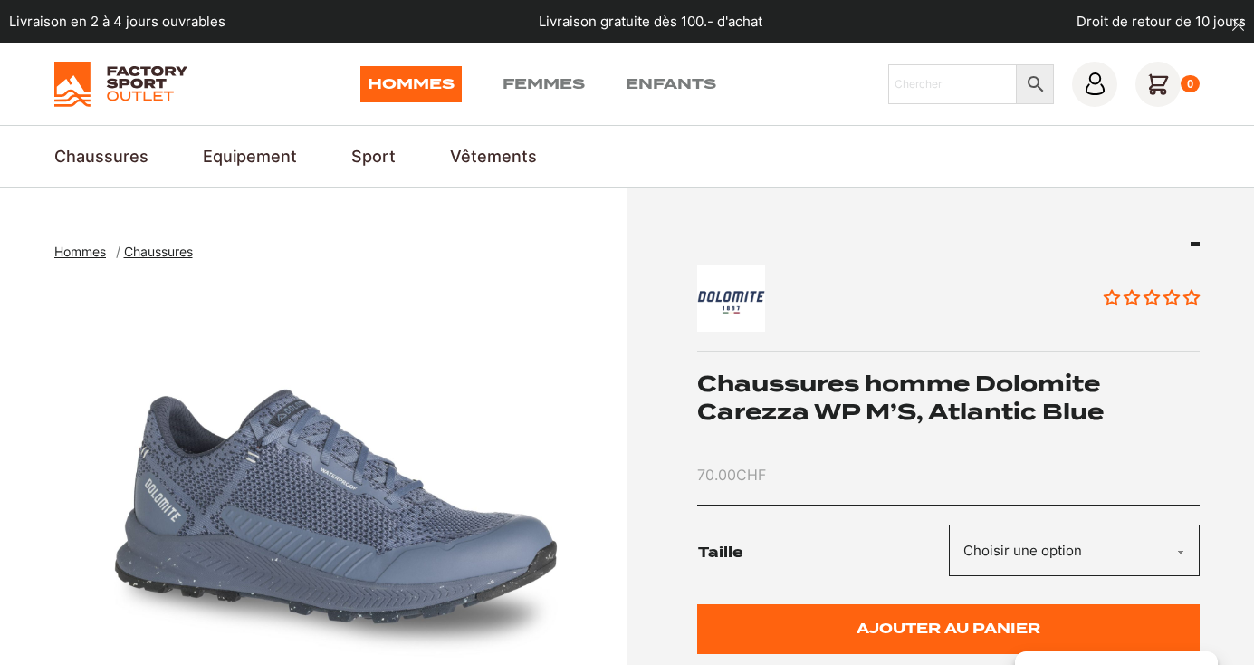
click at [451, 517] on img "1 of 1" at bounding box center [336, 506] width 564 height 453
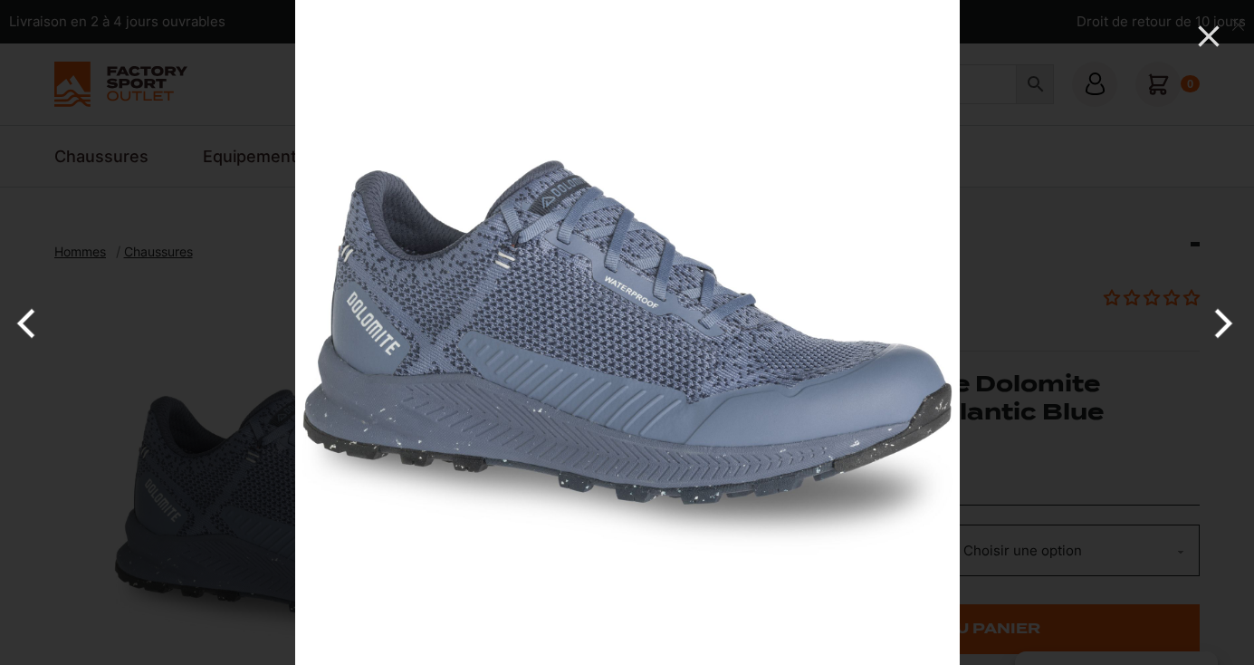
click at [1212, 327] on button "Next" at bounding box center [1220, 323] width 68 height 91
click at [1225, 327] on button "Next" at bounding box center [1220, 323] width 68 height 91
click at [1212, 51] on icon "Close" at bounding box center [1209, 36] width 36 height 36
